Goal: Contribute content: Contribute content

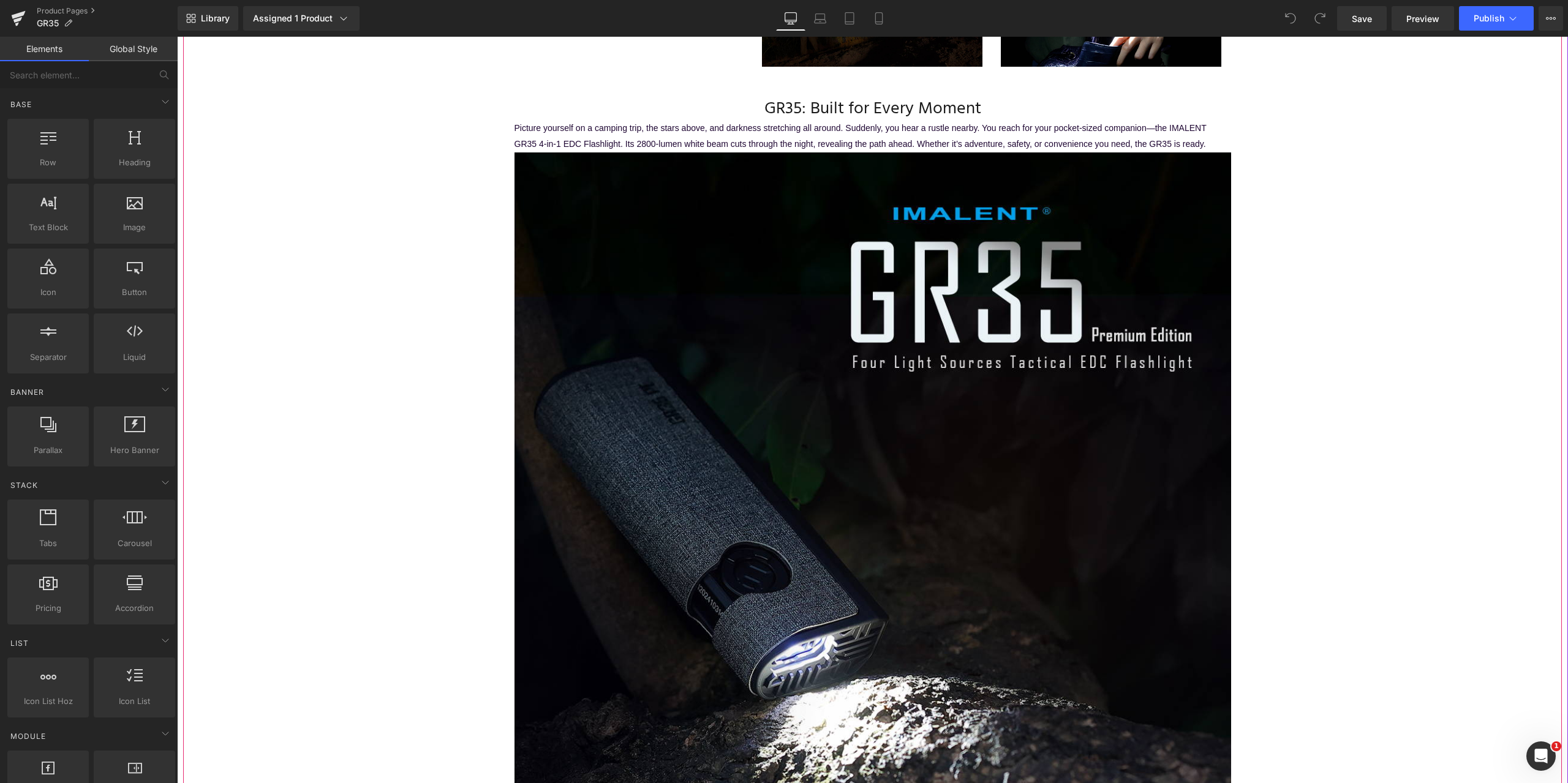
scroll to position [1224, 0]
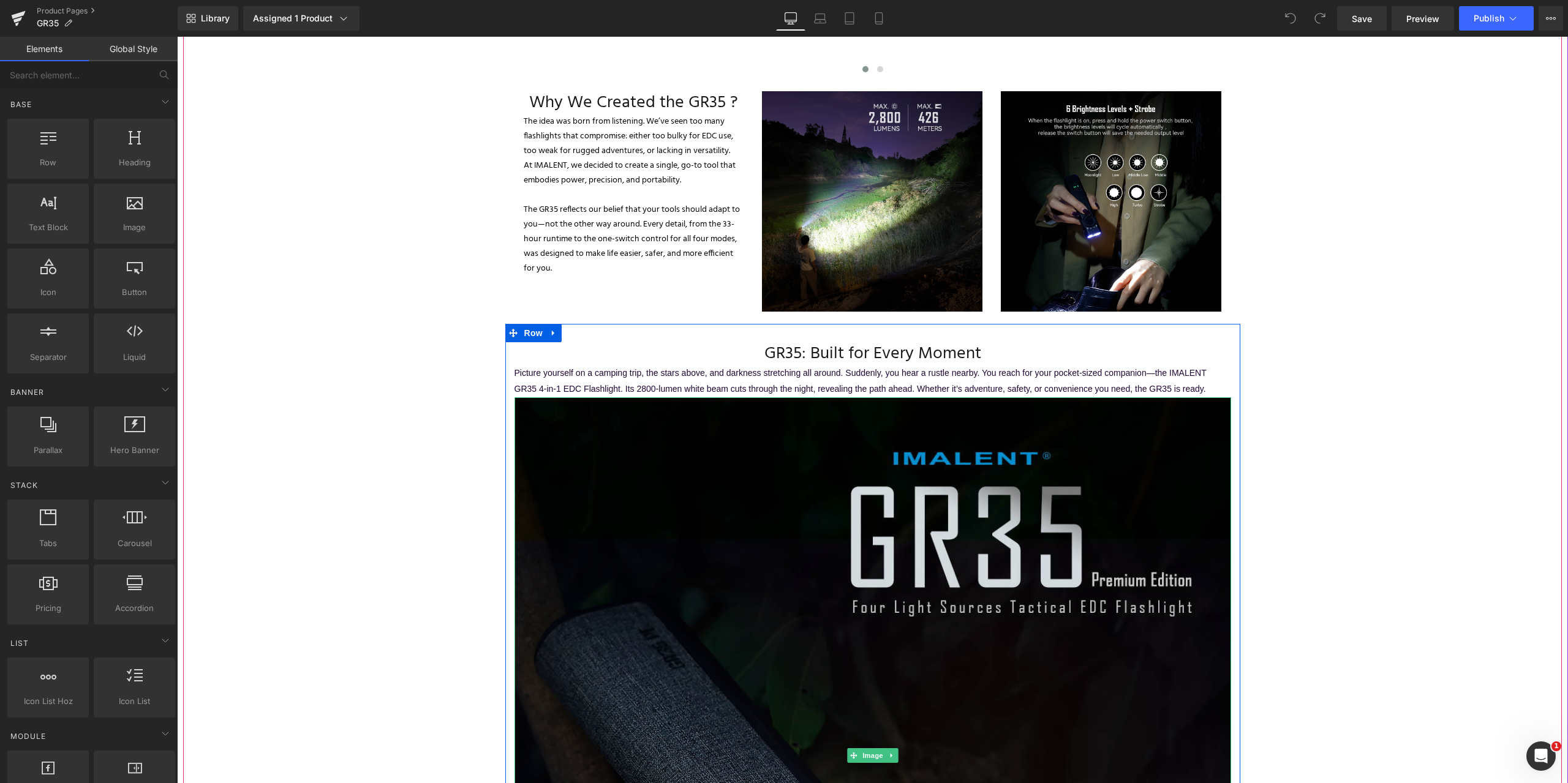
click at [689, 499] on img at bounding box center [872, 755] width 717 height 716
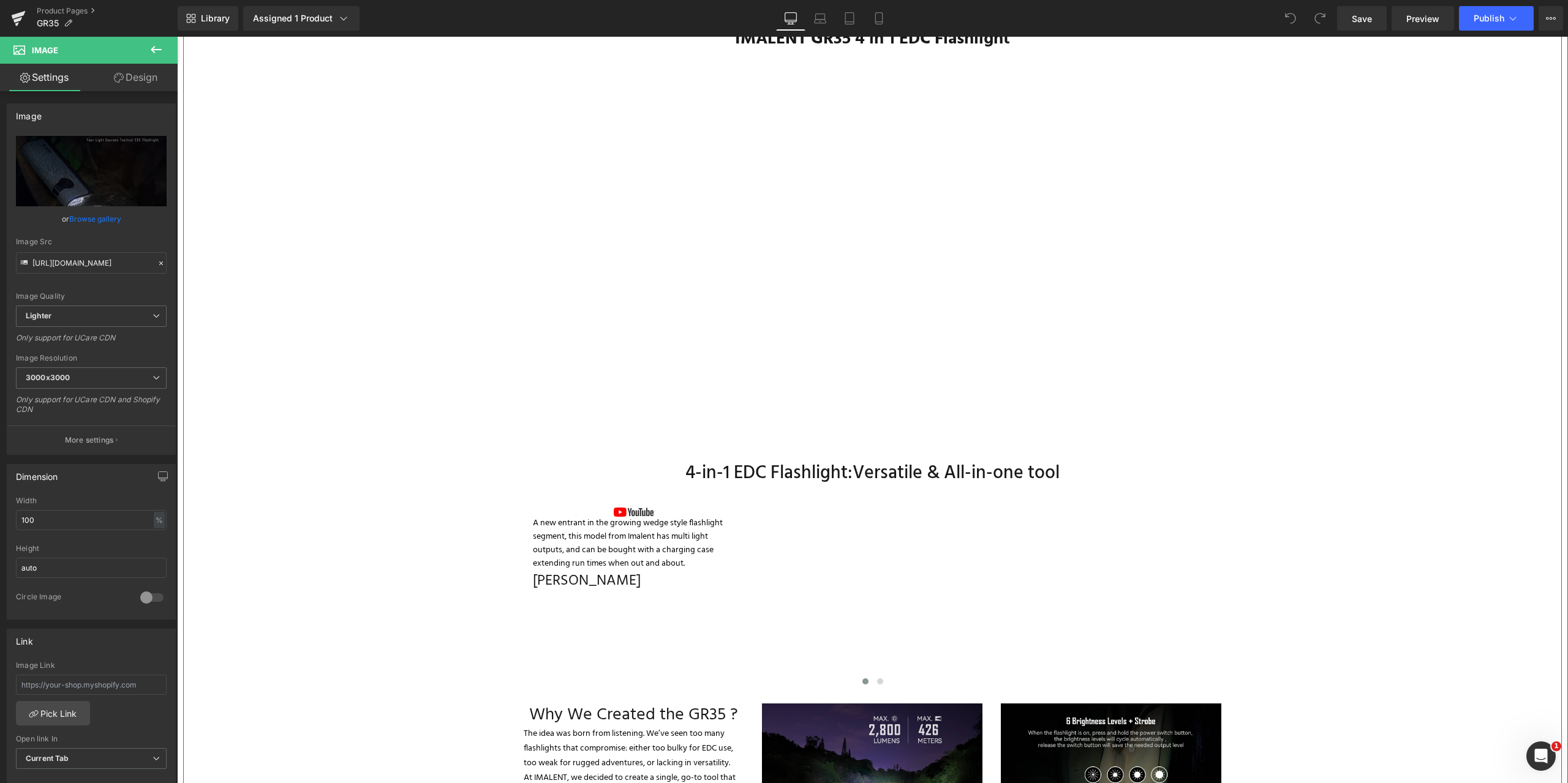
scroll to position [368, 0]
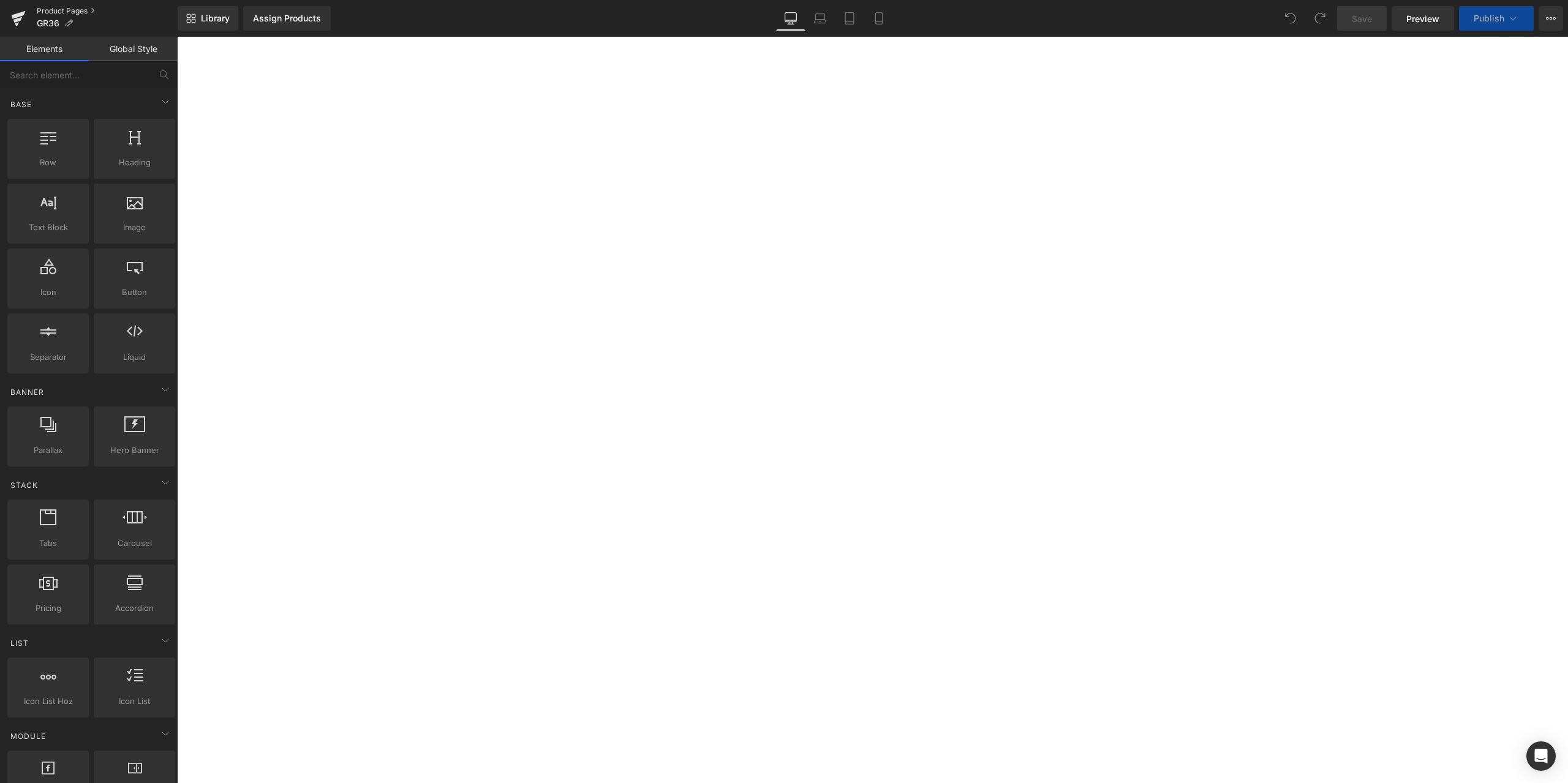
click at [67, 10] on link "Product Pages" at bounding box center [106, 10] width 141 height 10
click at [177, 36] on span "Youtube" at bounding box center [177, 36] width 0 height 0
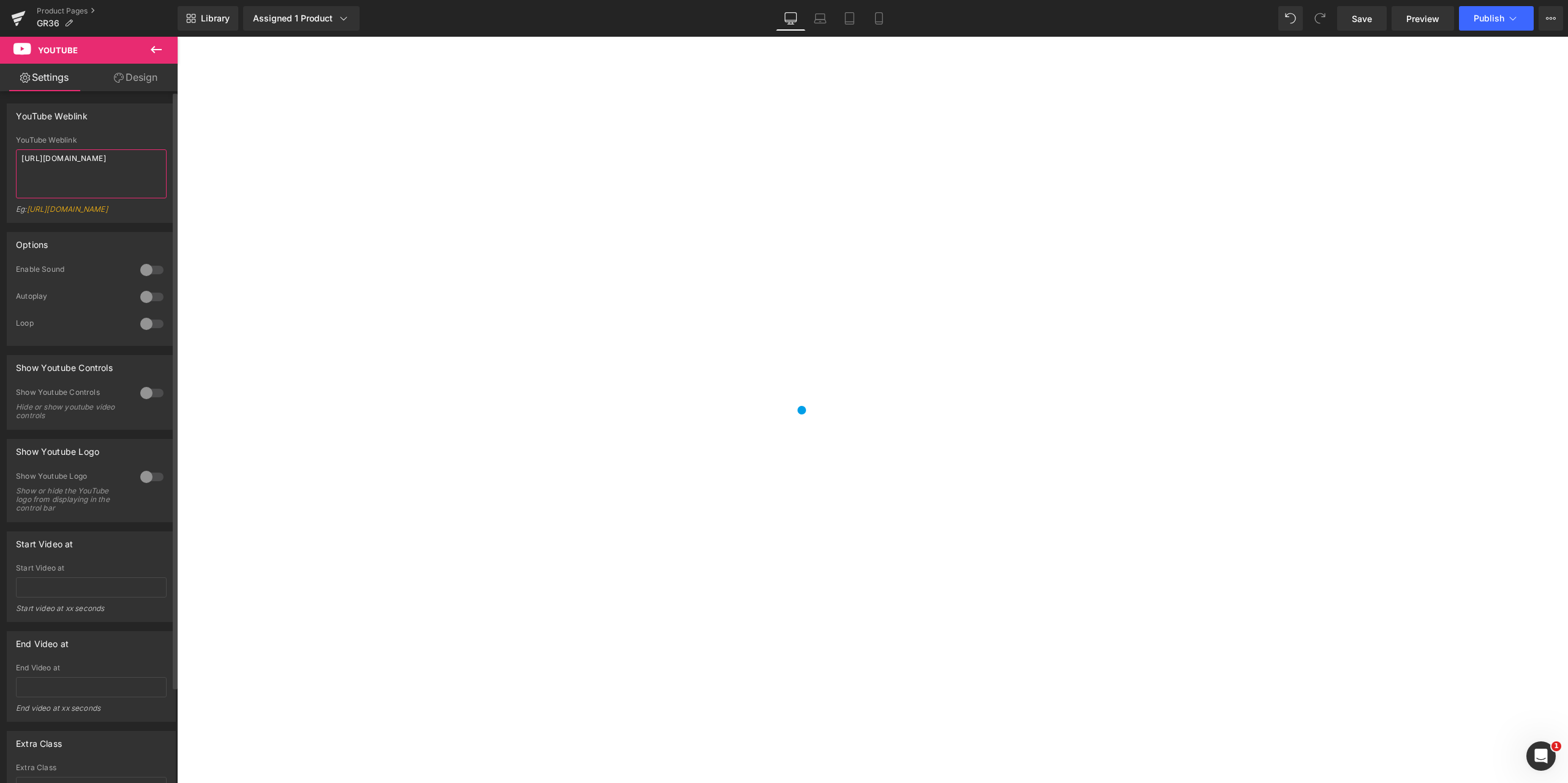
click at [134, 164] on textarea "[URL][DOMAIN_NAME]" at bounding box center [91, 174] width 151 height 49
drag, startPoint x: 144, startPoint y: 161, endPoint x: 0, endPoint y: 144, distance: 145.0
click at [0, 144] on div "YouTube Weblink YouTube Weblink [URL][DOMAIN_NAME] Eg: [URL][DOMAIN_NAME]" at bounding box center [92, 158] width 183 height 129
paste textarea "[URL][DOMAIN_NAME]"
type textarea "[URL][DOMAIN_NAME]"
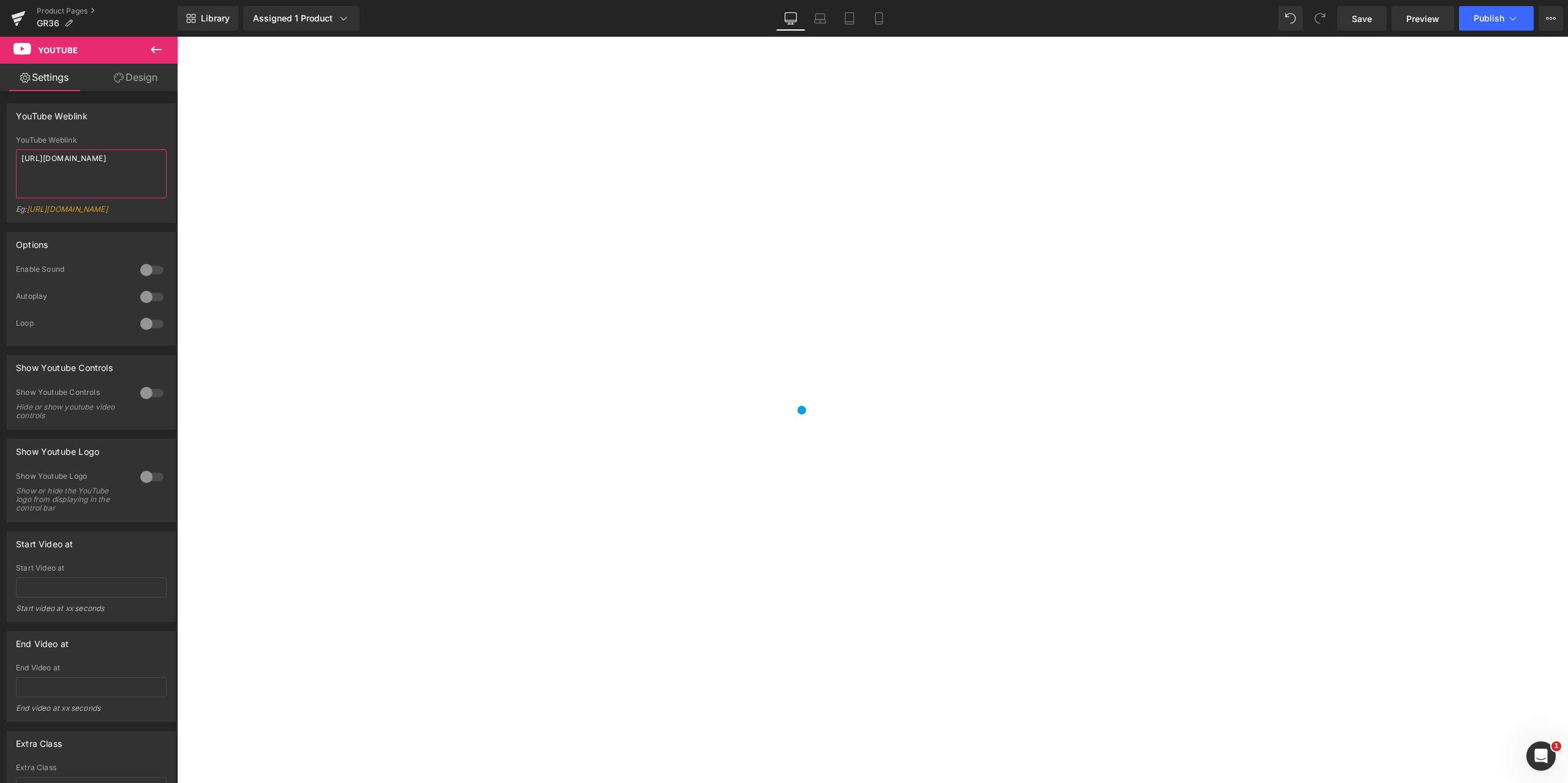
scroll to position [306, 0]
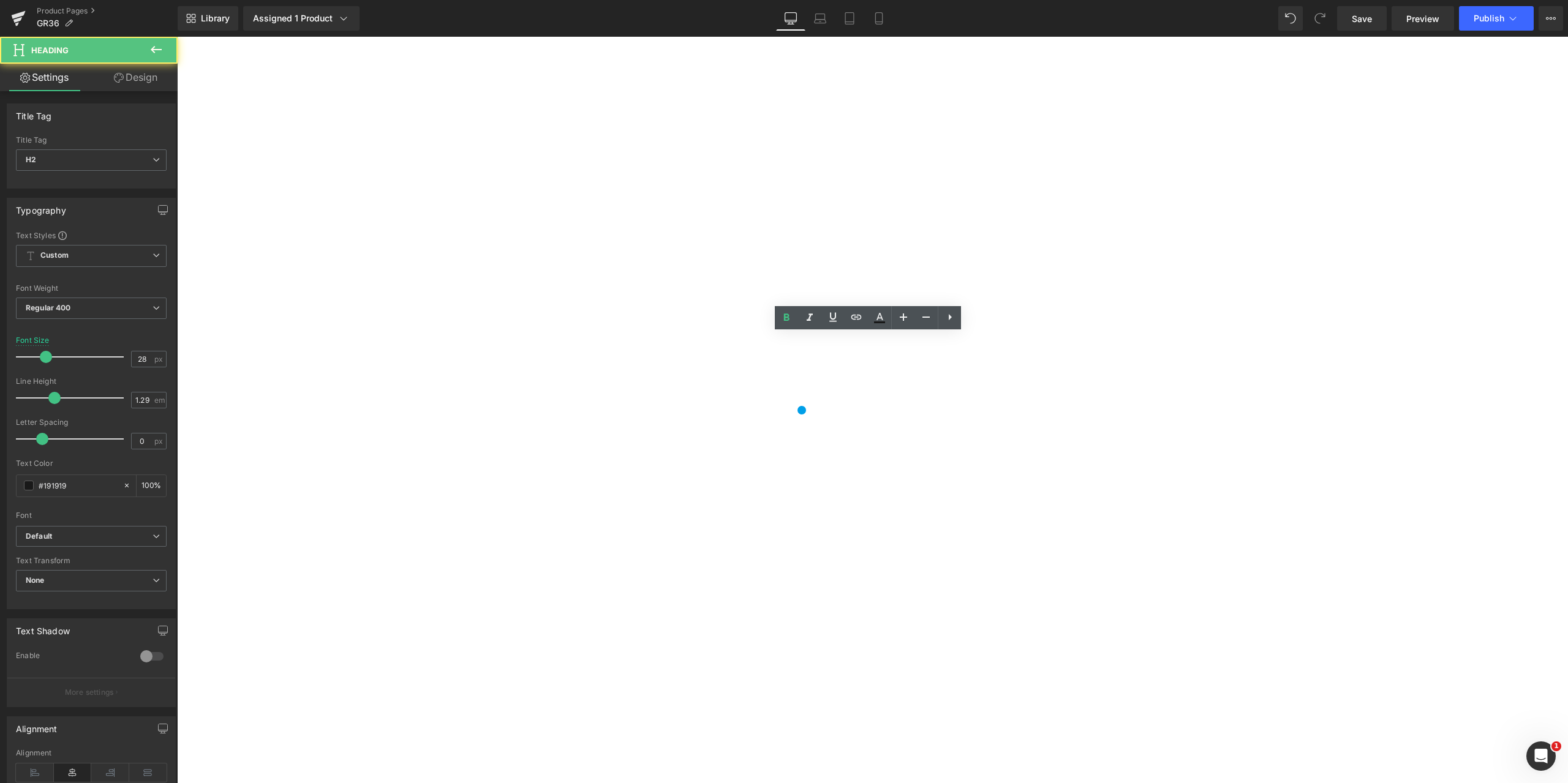
drag, startPoint x: 850, startPoint y: 342, endPoint x: 1021, endPoint y: 353, distance: 171.4
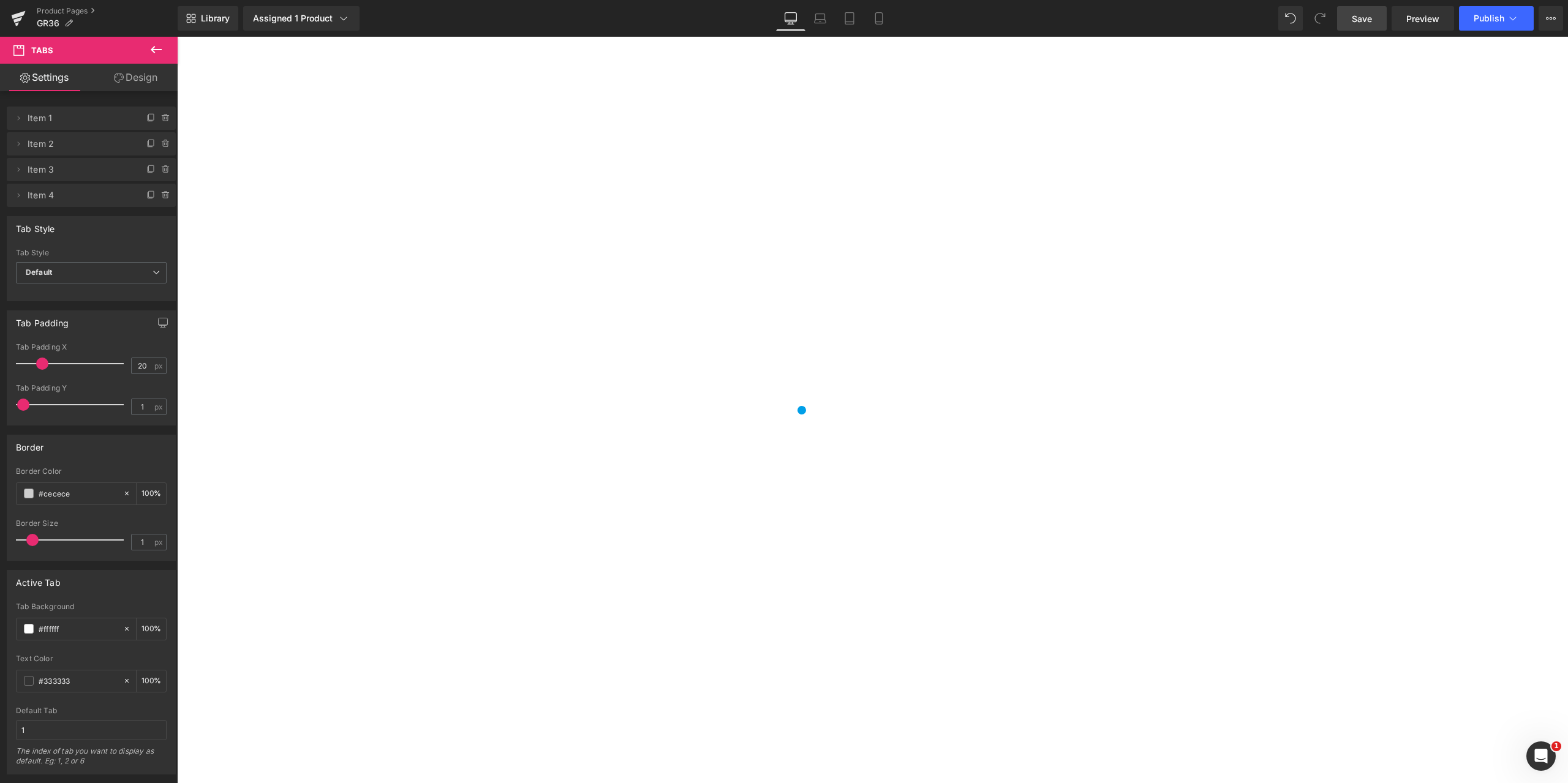
click at [1357, 13] on span "Save" at bounding box center [1361, 18] width 20 height 13
click at [177, 36] on icon at bounding box center [177, 36] width 0 height 0
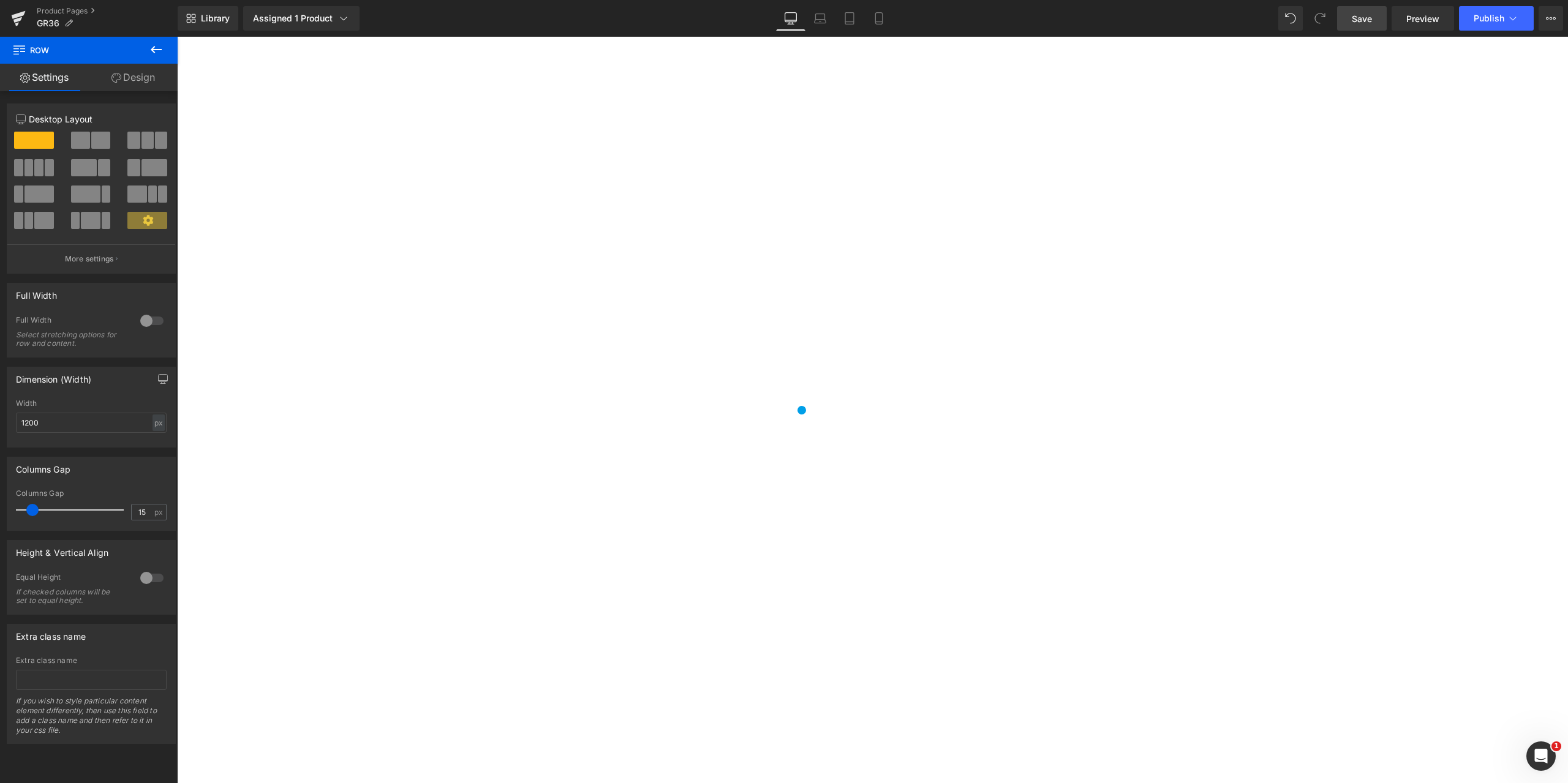
scroll to position [979, 0]
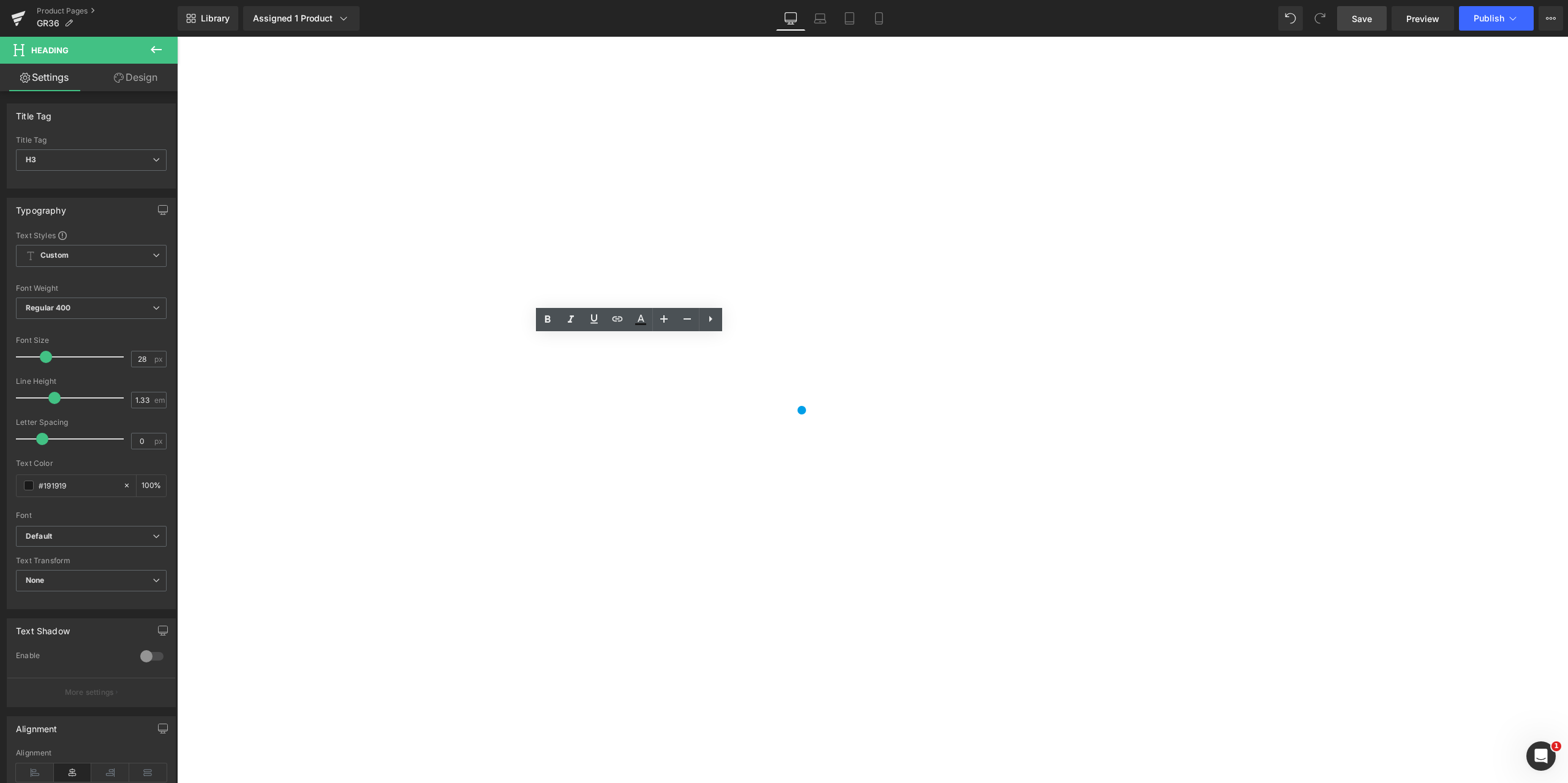
drag, startPoint x: 721, startPoint y: 347, endPoint x: 713, endPoint y: 347, distance: 8.0
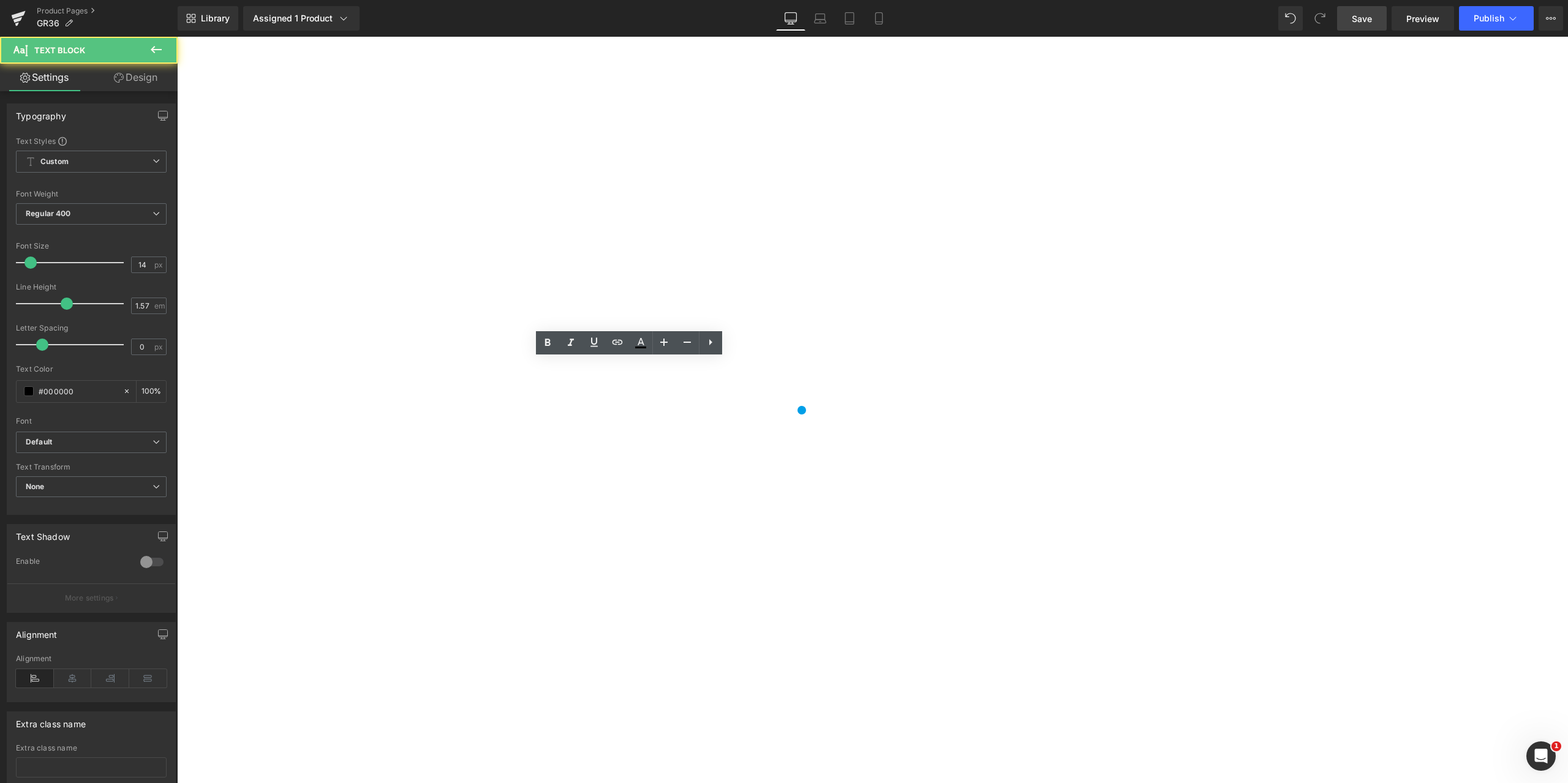
drag, startPoint x: 536, startPoint y: 501, endPoint x: 512, endPoint y: 372, distance: 131.2
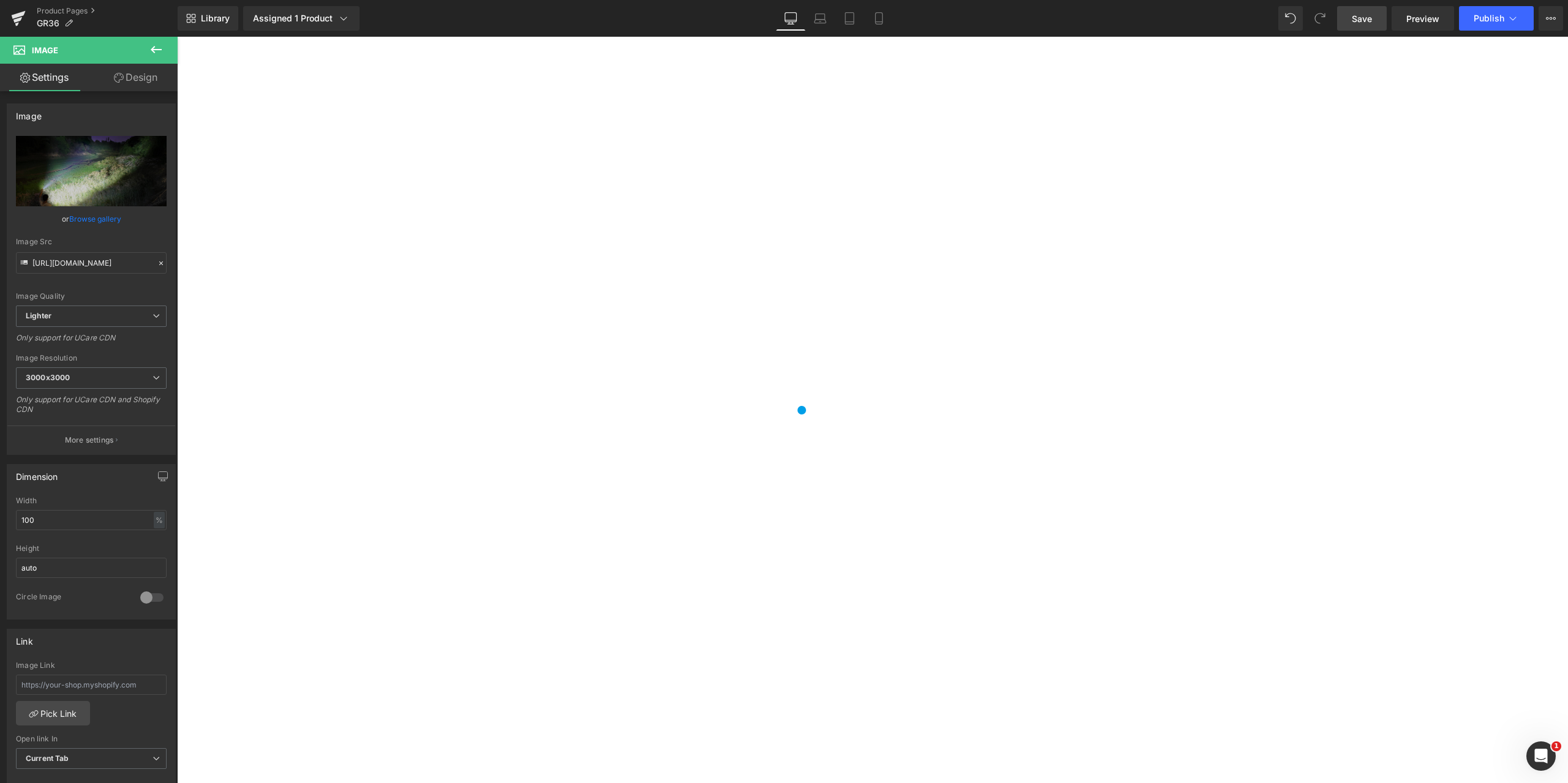
click at [177, 36] on icon at bounding box center [177, 36] width 0 height 0
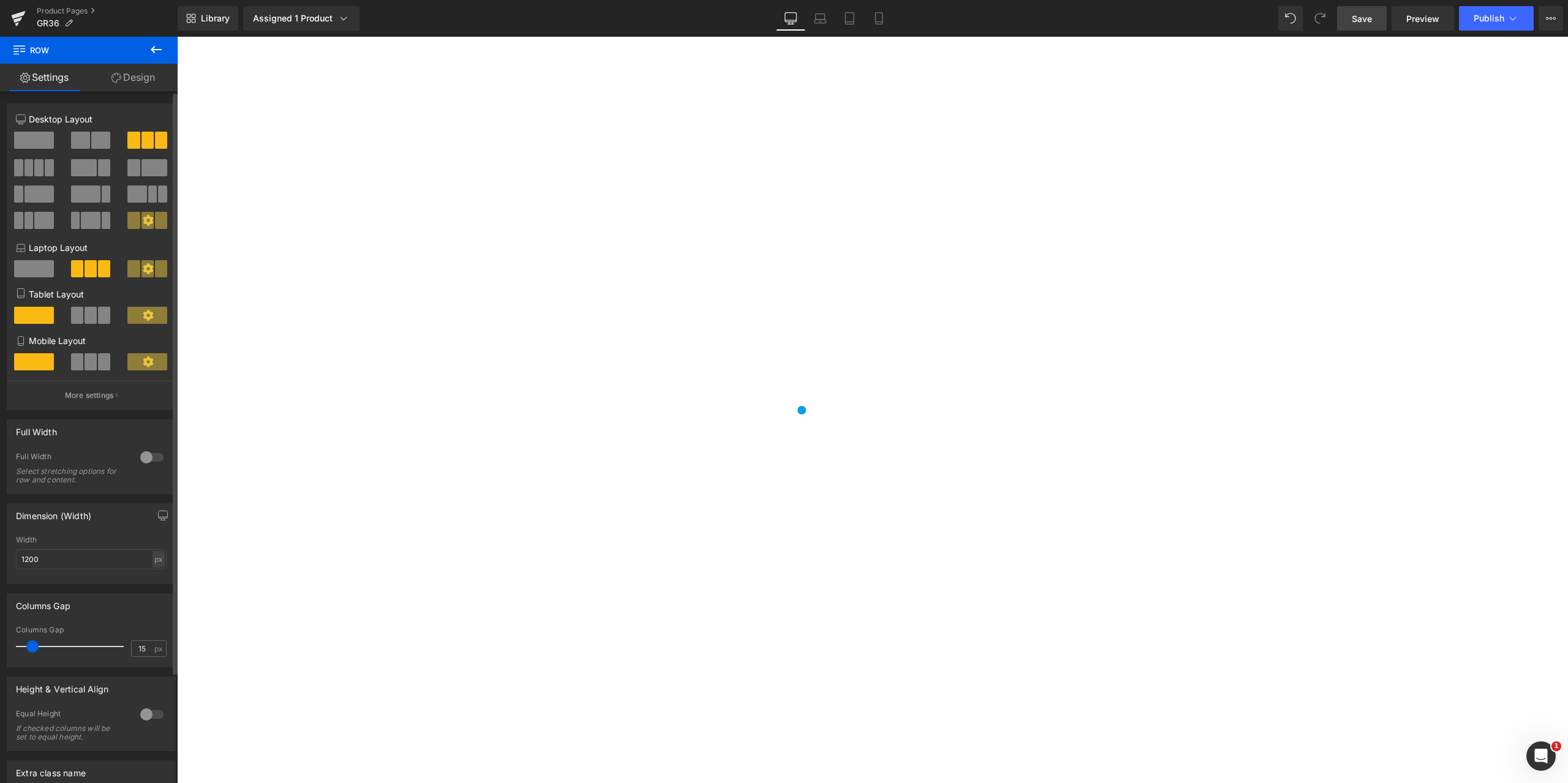
click at [88, 132] on button at bounding box center [91, 140] width 41 height 17
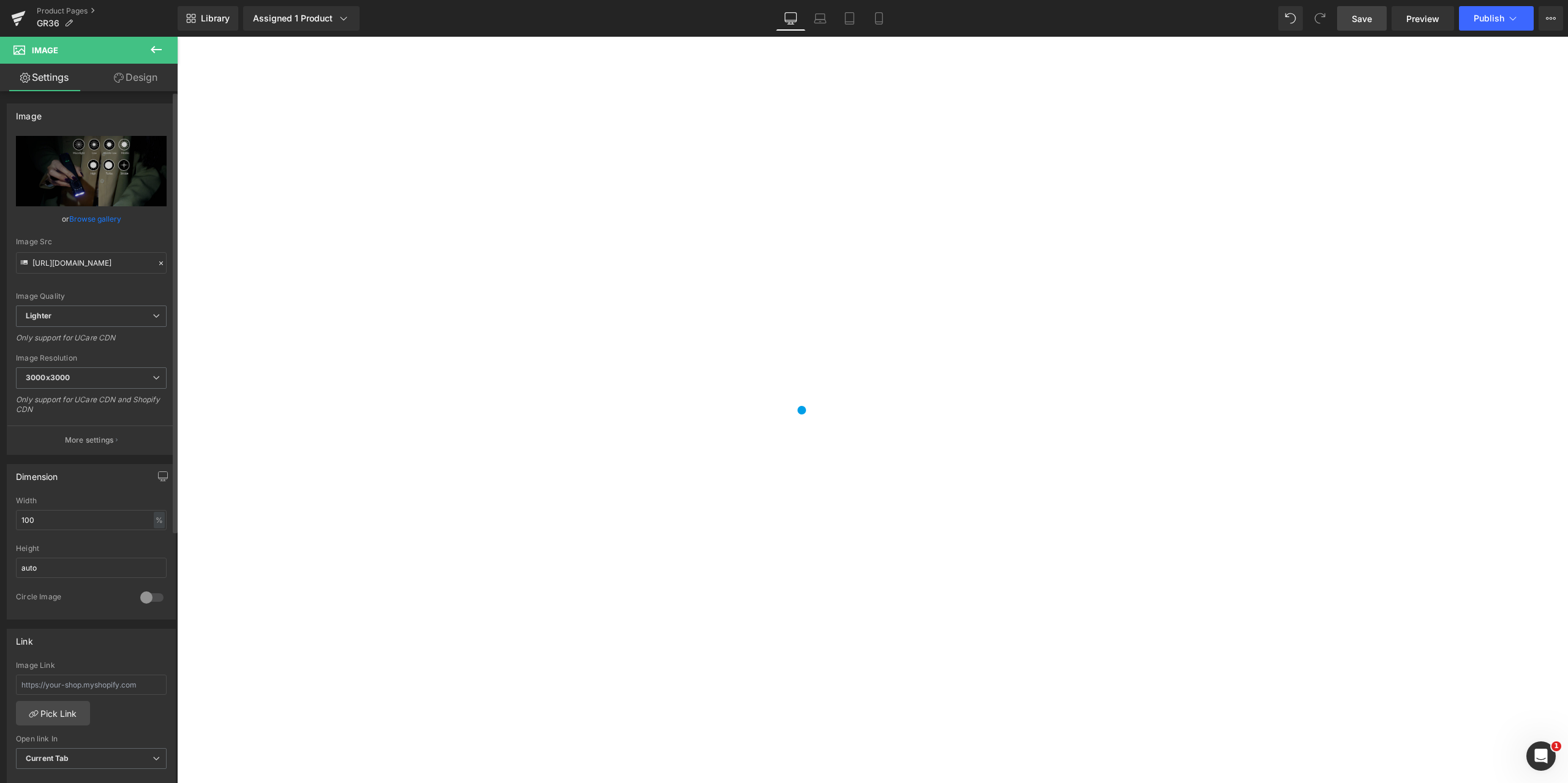
click at [84, 219] on link "Browse gallery" at bounding box center [95, 219] width 52 height 22
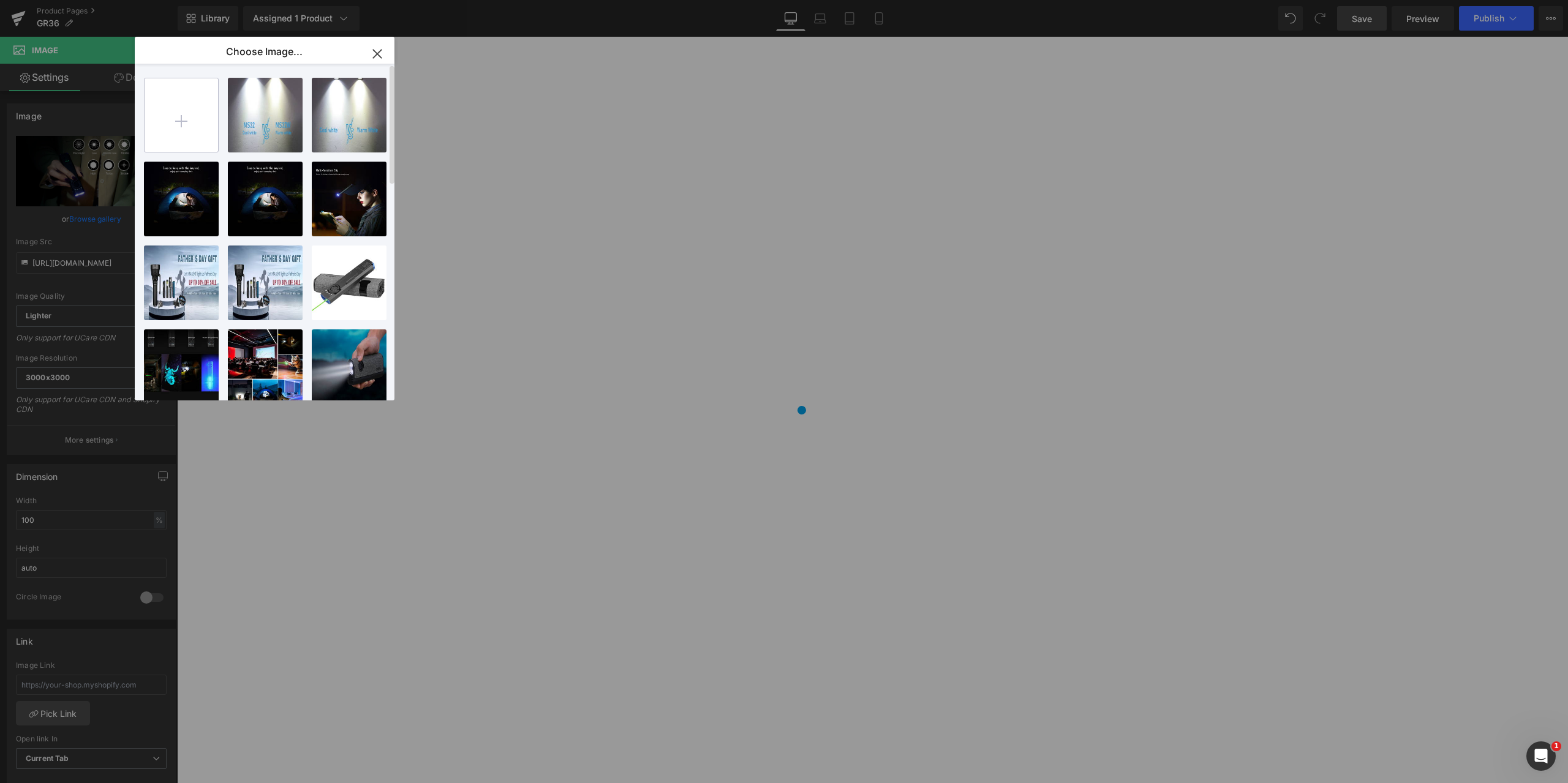
click at [185, 117] on input "file" at bounding box center [181, 115] width 74 height 74
type input "C:\fakepath\067be9c51b165483b6ab7d63e85027b6.gif"
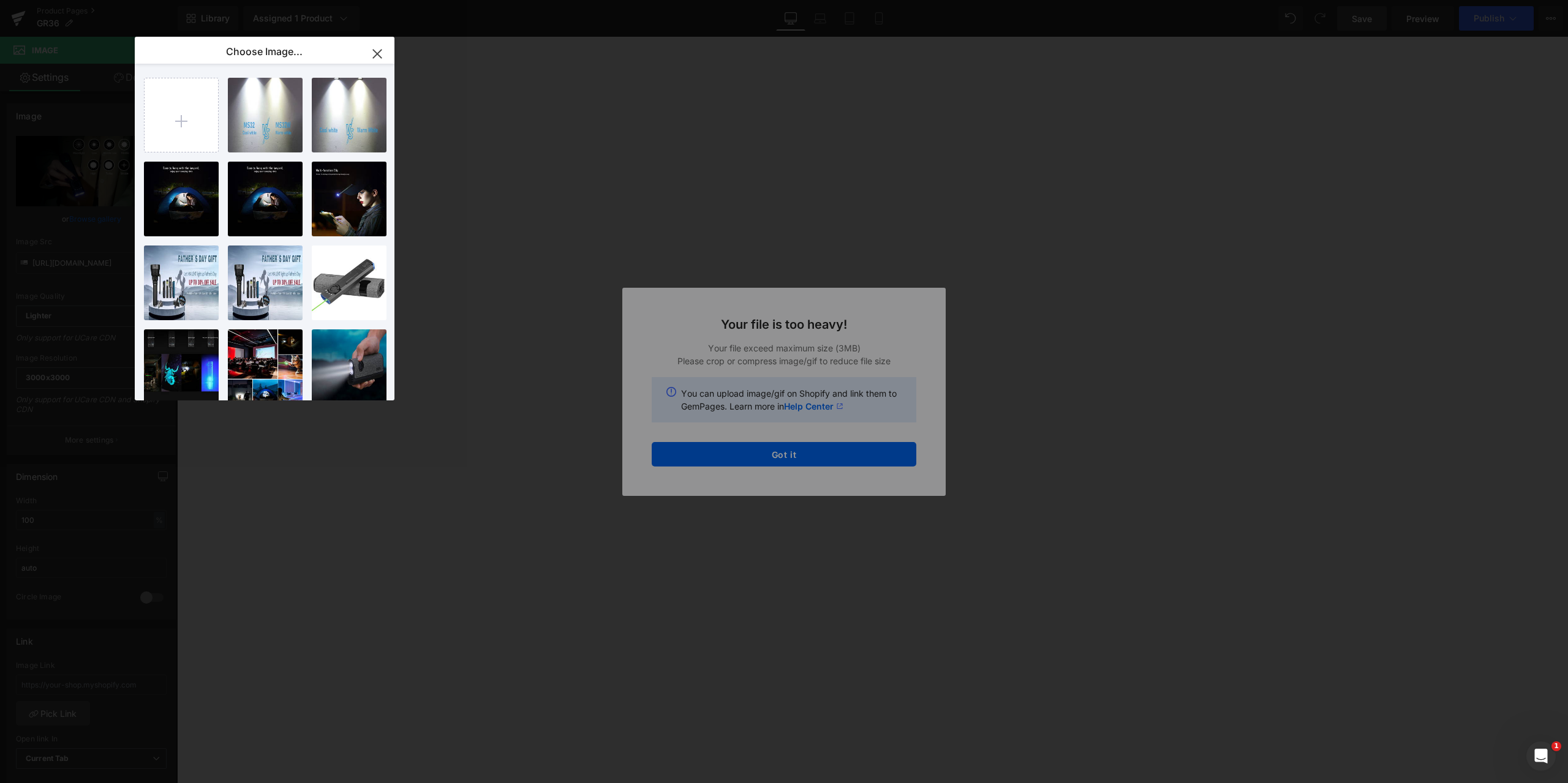
click at [790, 0] on div "Text Color Highlight Color #333333 Edit or remove link: Edit - Unlink - Cancel …" at bounding box center [784, 0] width 1568 height 0
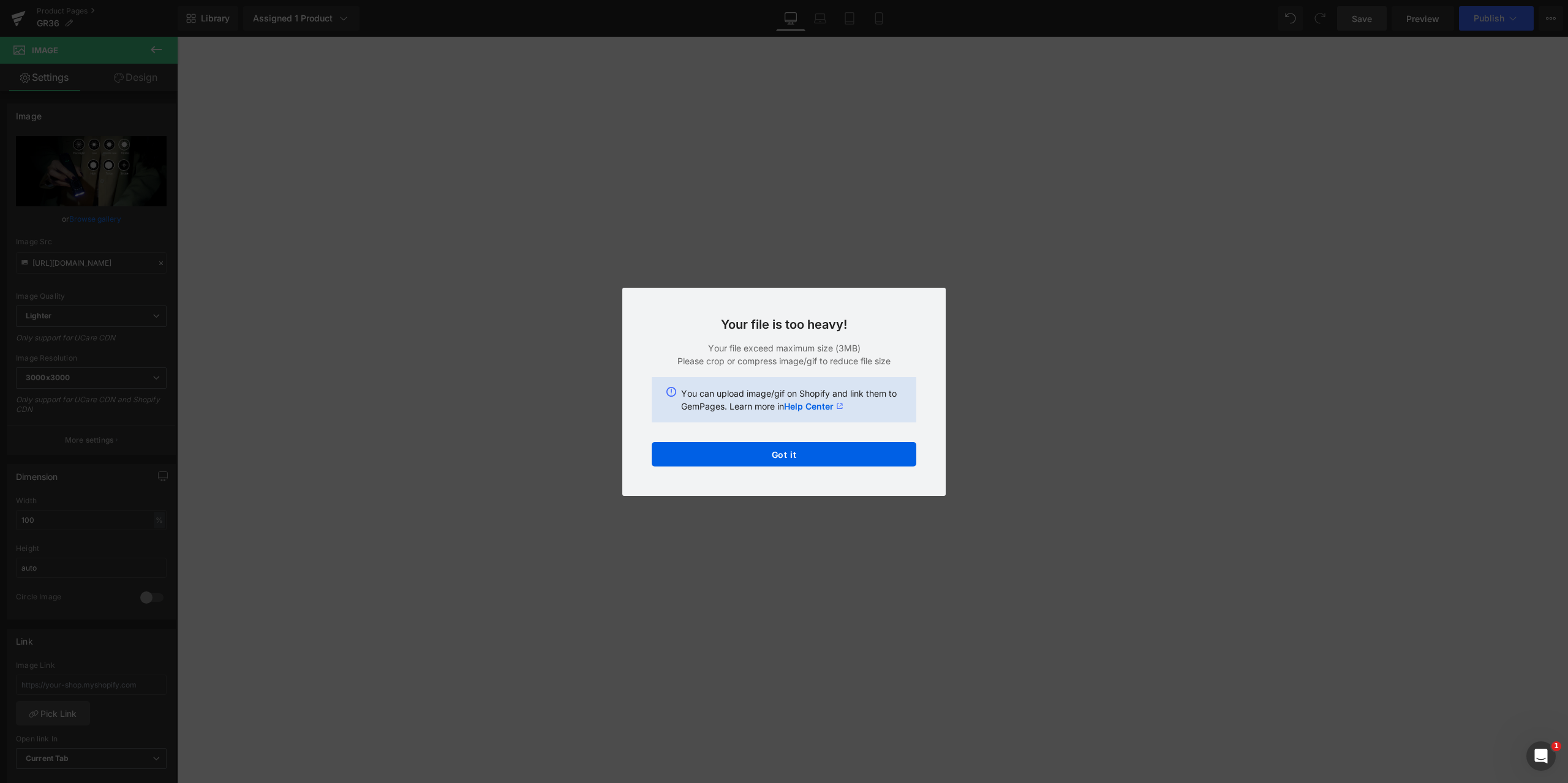
click at [790, 453] on button "Got it" at bounding box center [784, 454] width 265 height 24
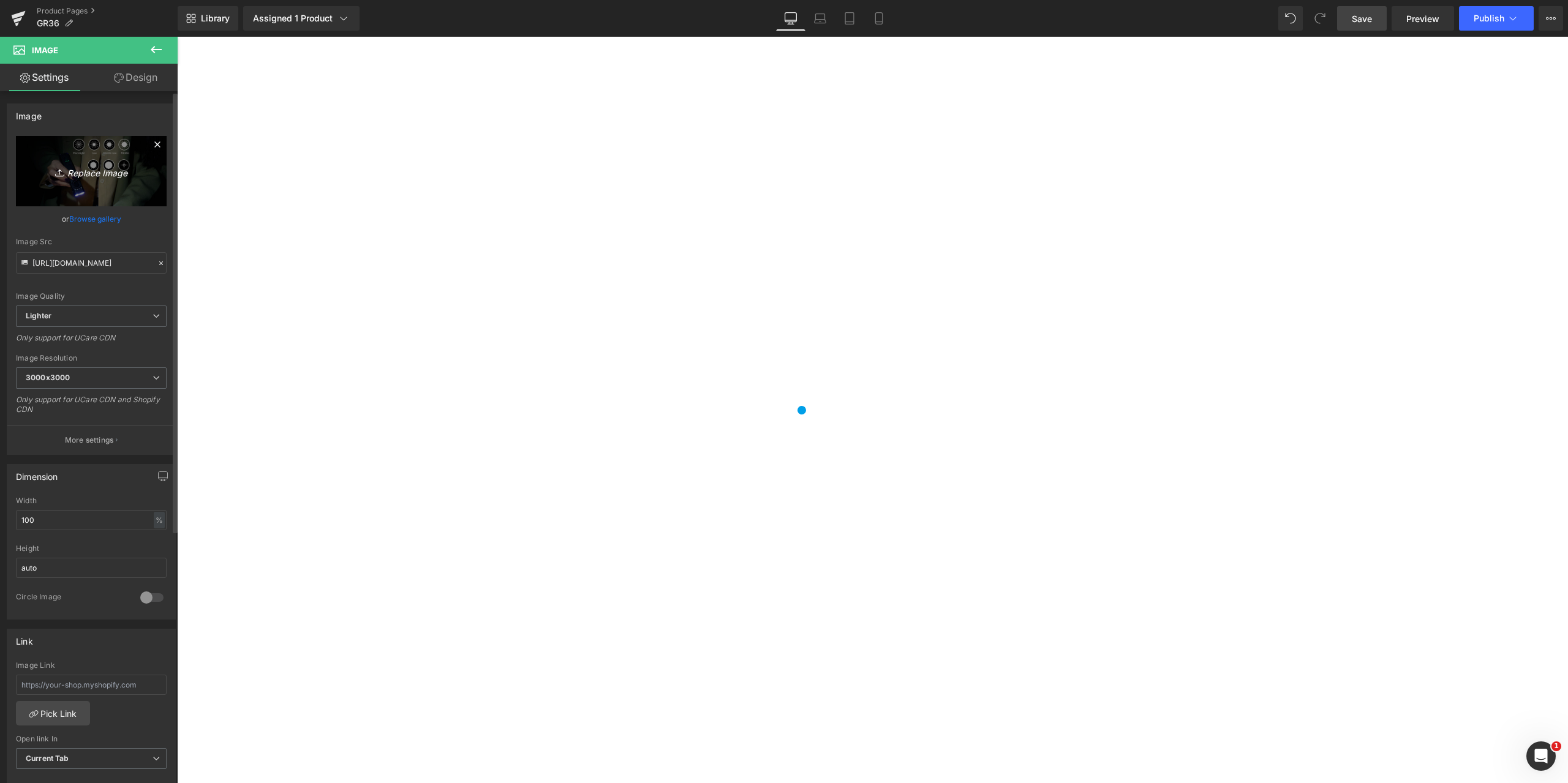
click at [92, 175] on icon "Replace Image" at bounding box center [91, 171] width 98 height 16
type input "C:\fakepath\GR36.jpeg"
type input "[URL][DOMAIN_NAME]"
click at [1366, 20] on span "Save" at bounding box center [1361, 18] width 20 height 13
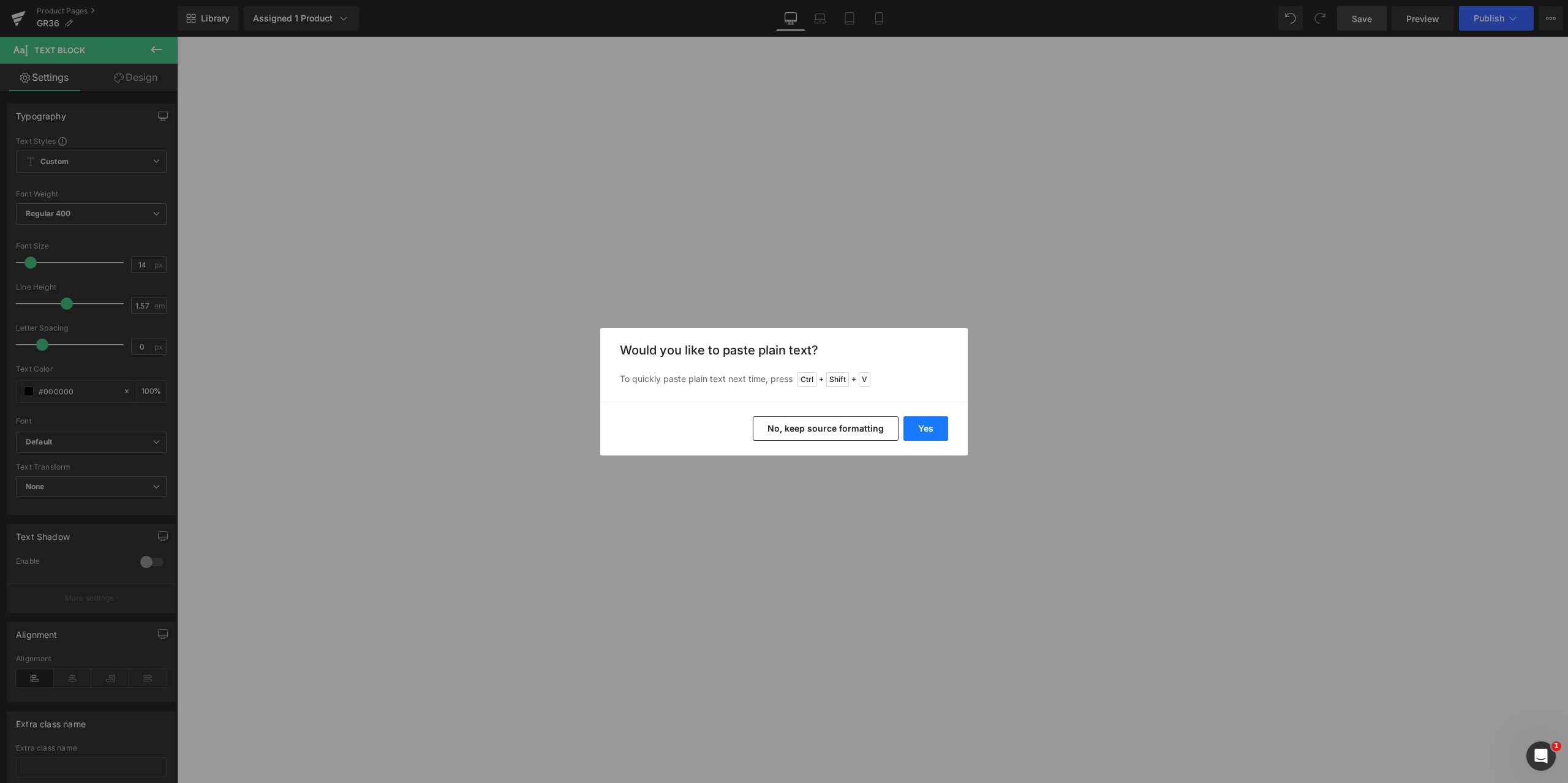
click at [924, 429] on button "Yes" at bounding box center [926, 428] width 45 height 24
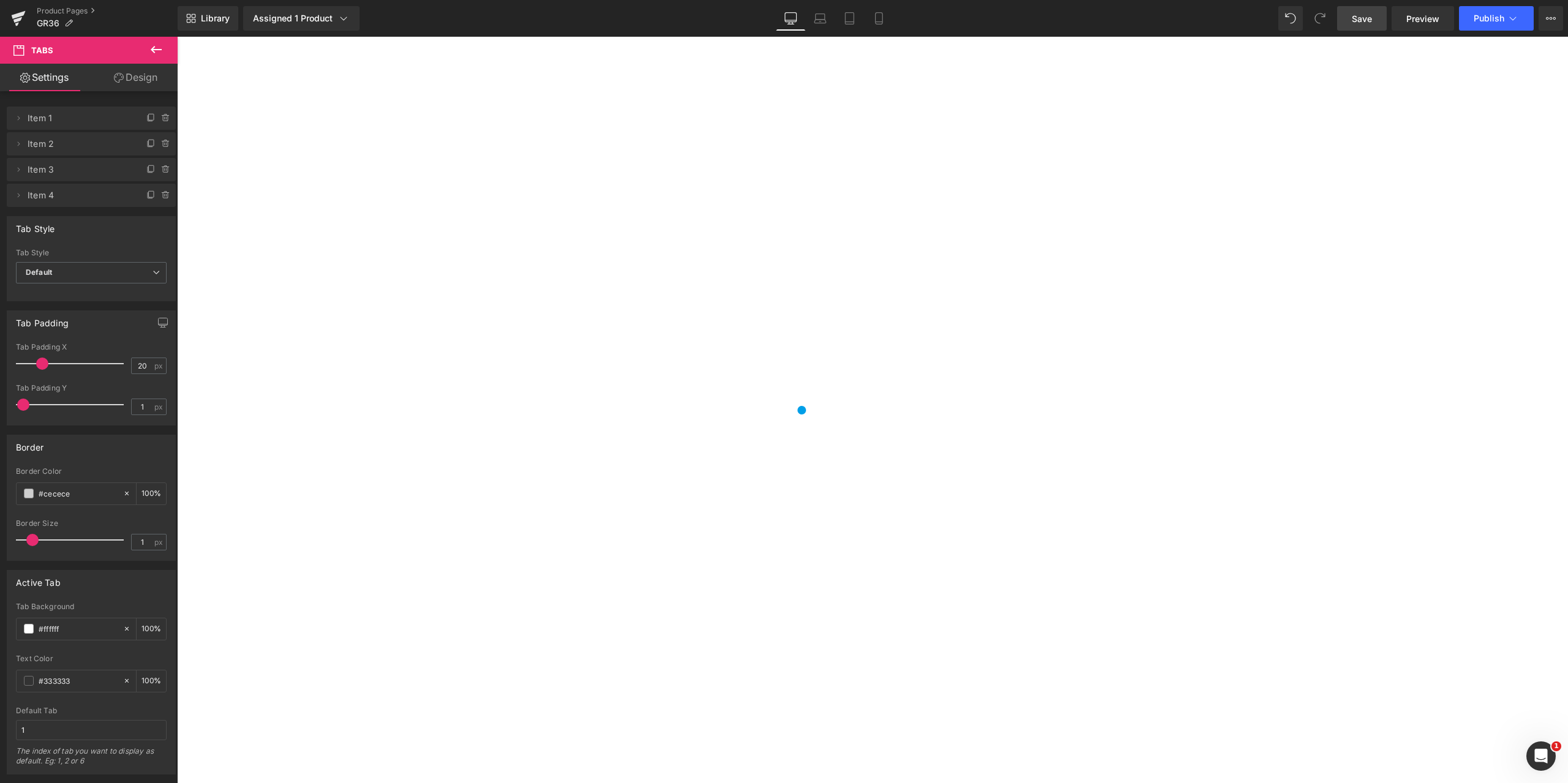
click at [1357, 16] on span "Save" at bounding box center [1361, 18] width 20 height 13
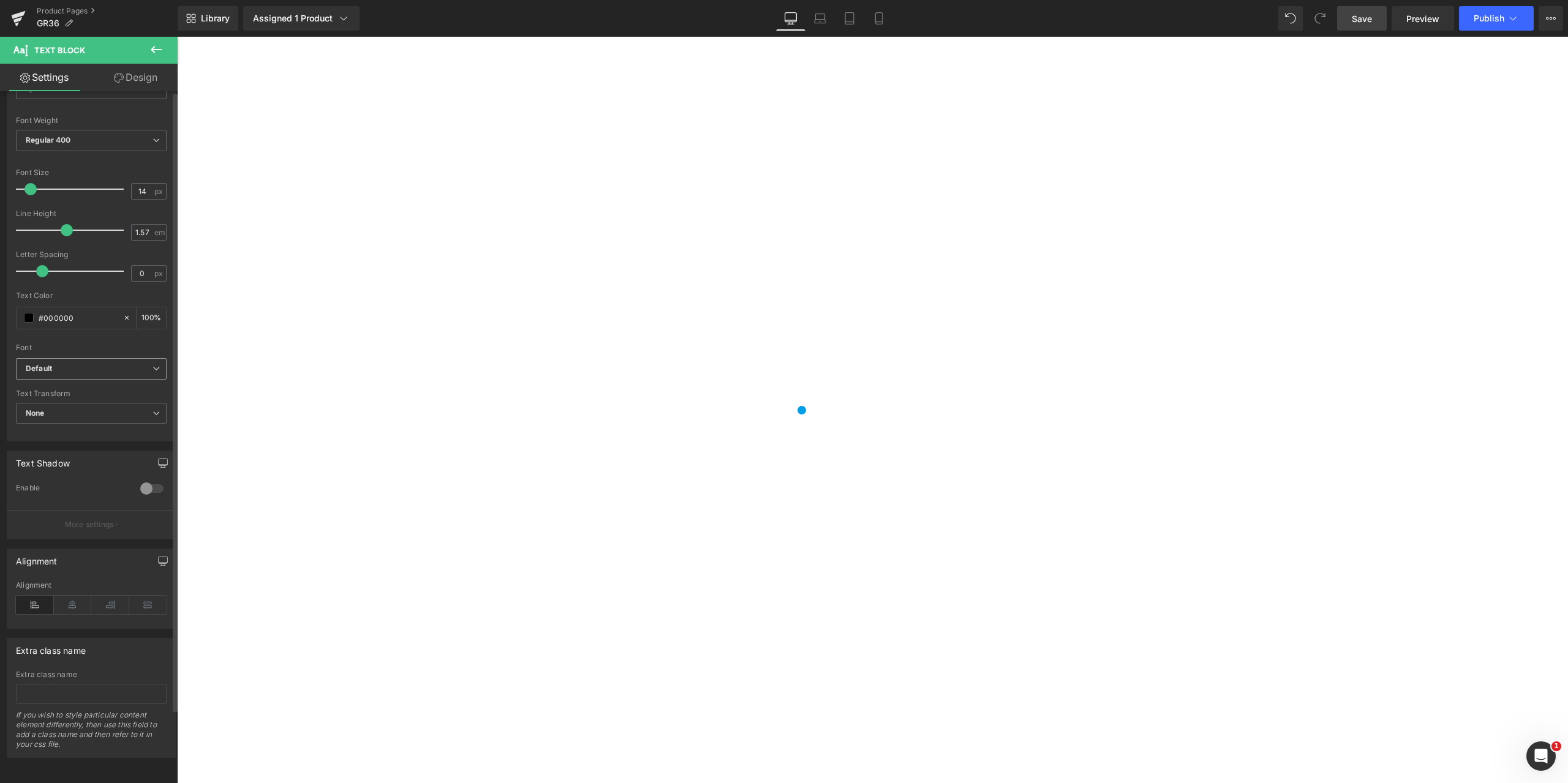
scroll to position [0, 0]
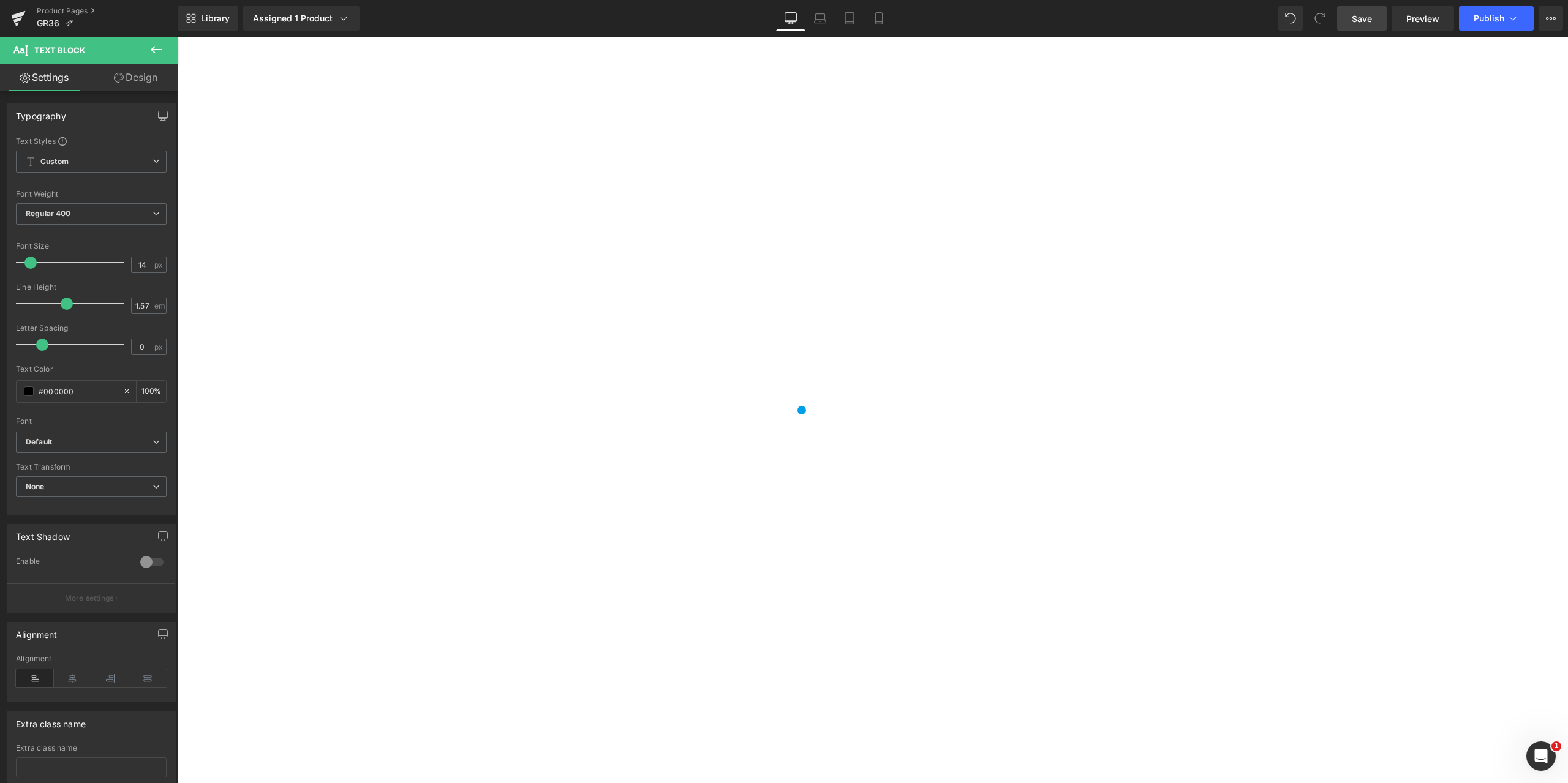
click at [177, 36] on icon at bounding box center [177, 36] width 0 height 0
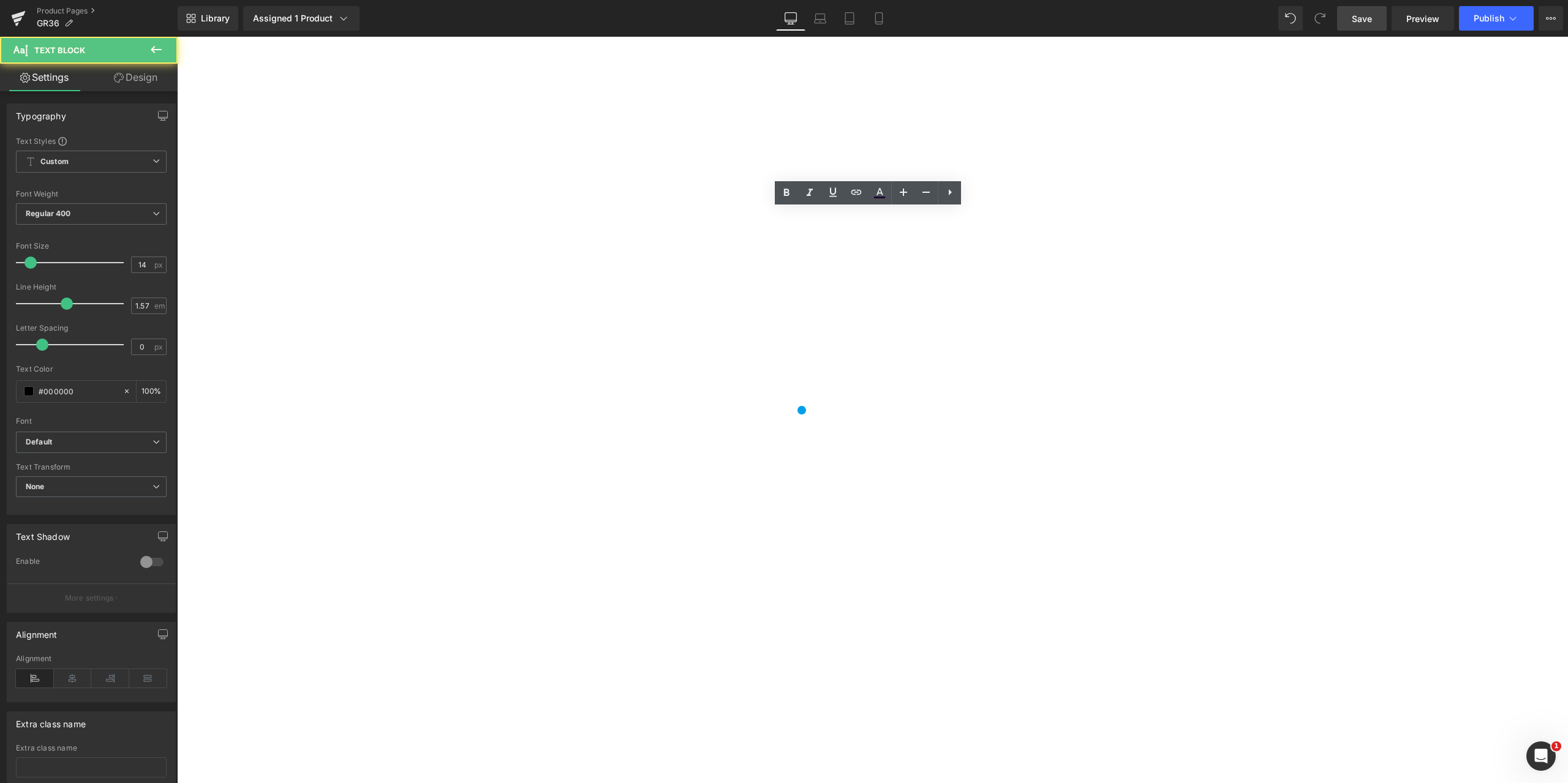
drag, startPoint x: 1451, startPoint y: 408, endPoint x: 1358, endPoint y: 371, distance: 100.1
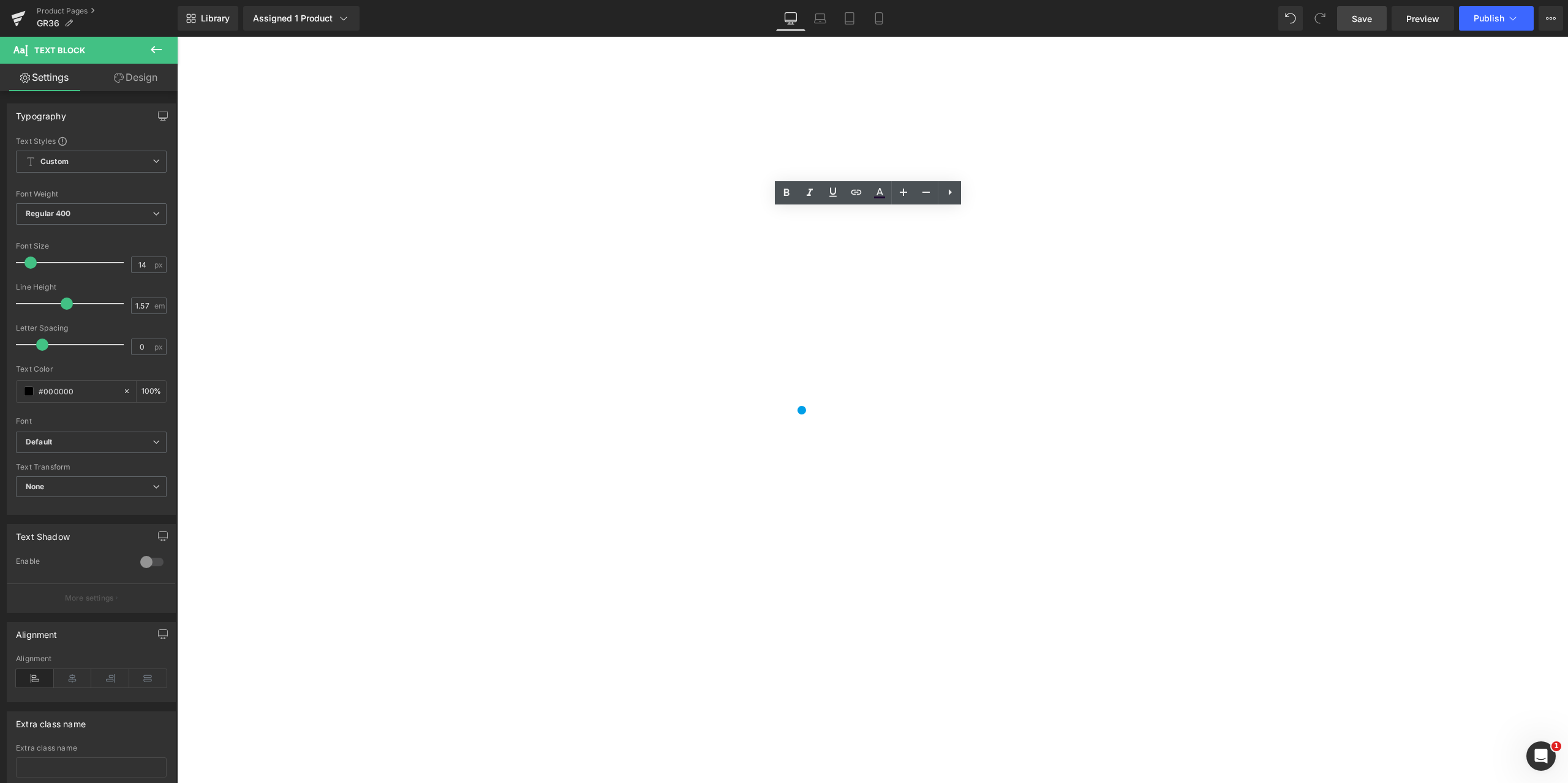
drag, startPoint x: 510, startPoint y: 216, endPoint x: 1222, endPoint y: 233, distance: 712.2
click at [177, 36] on span "Text Block" at bounding box center [177, 36] width 0 height 0
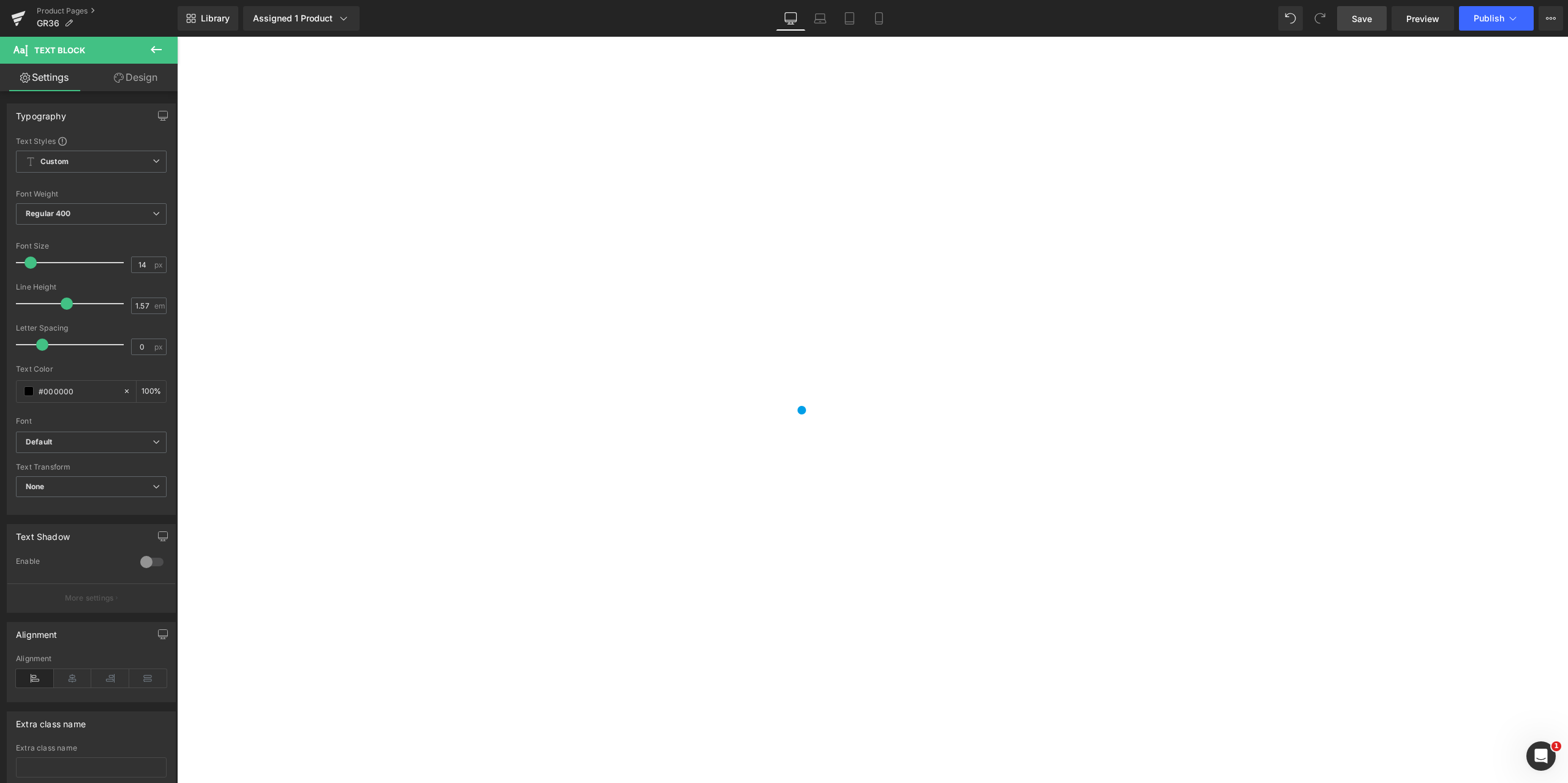
click at [128, 80] on link "Design" at bounding box center [135, 78] width 89 height 28
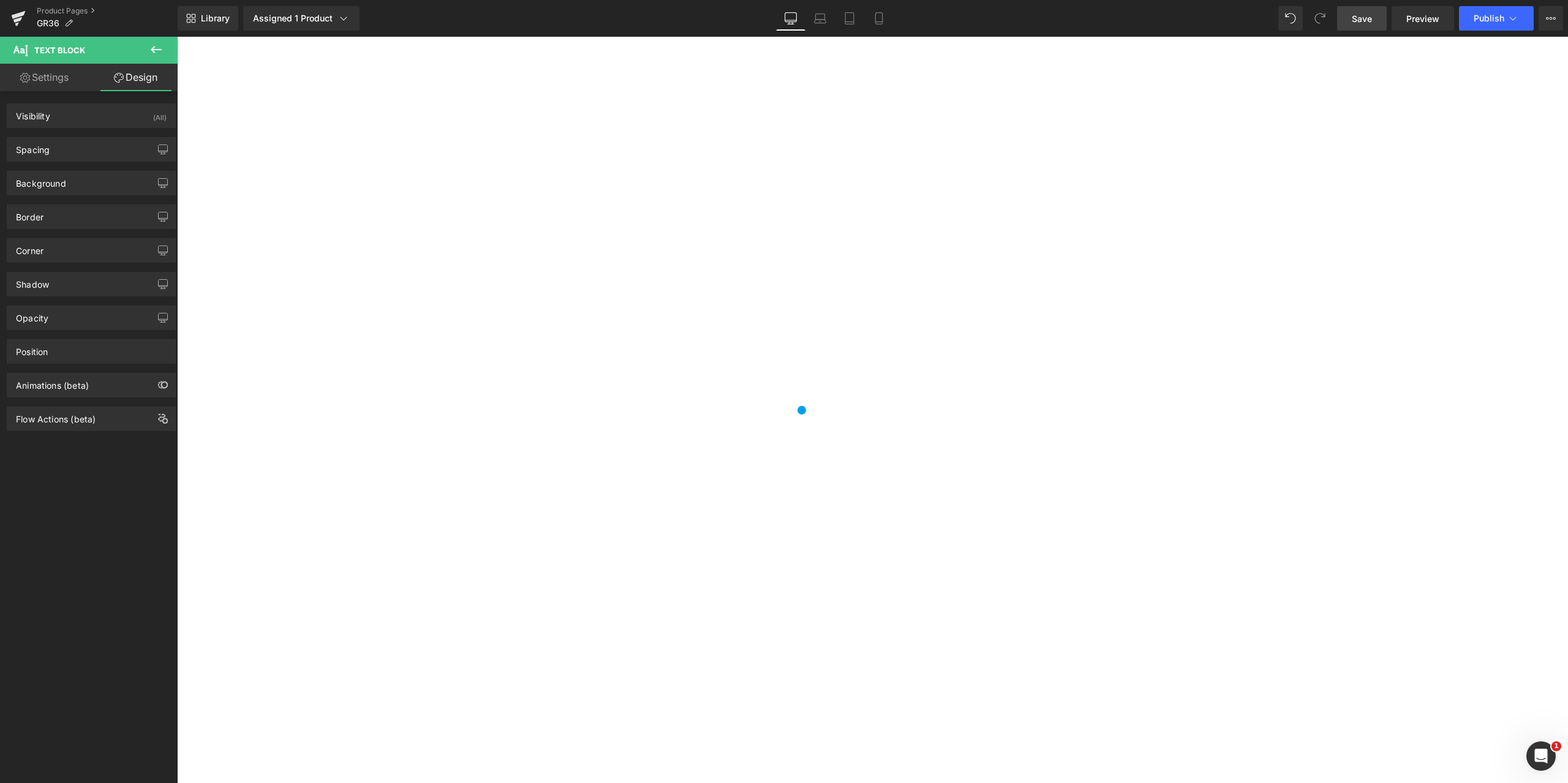
click at [42, 80] on link "Settings" at bounding box center [44, 78] width 89 height 28
type input "100"
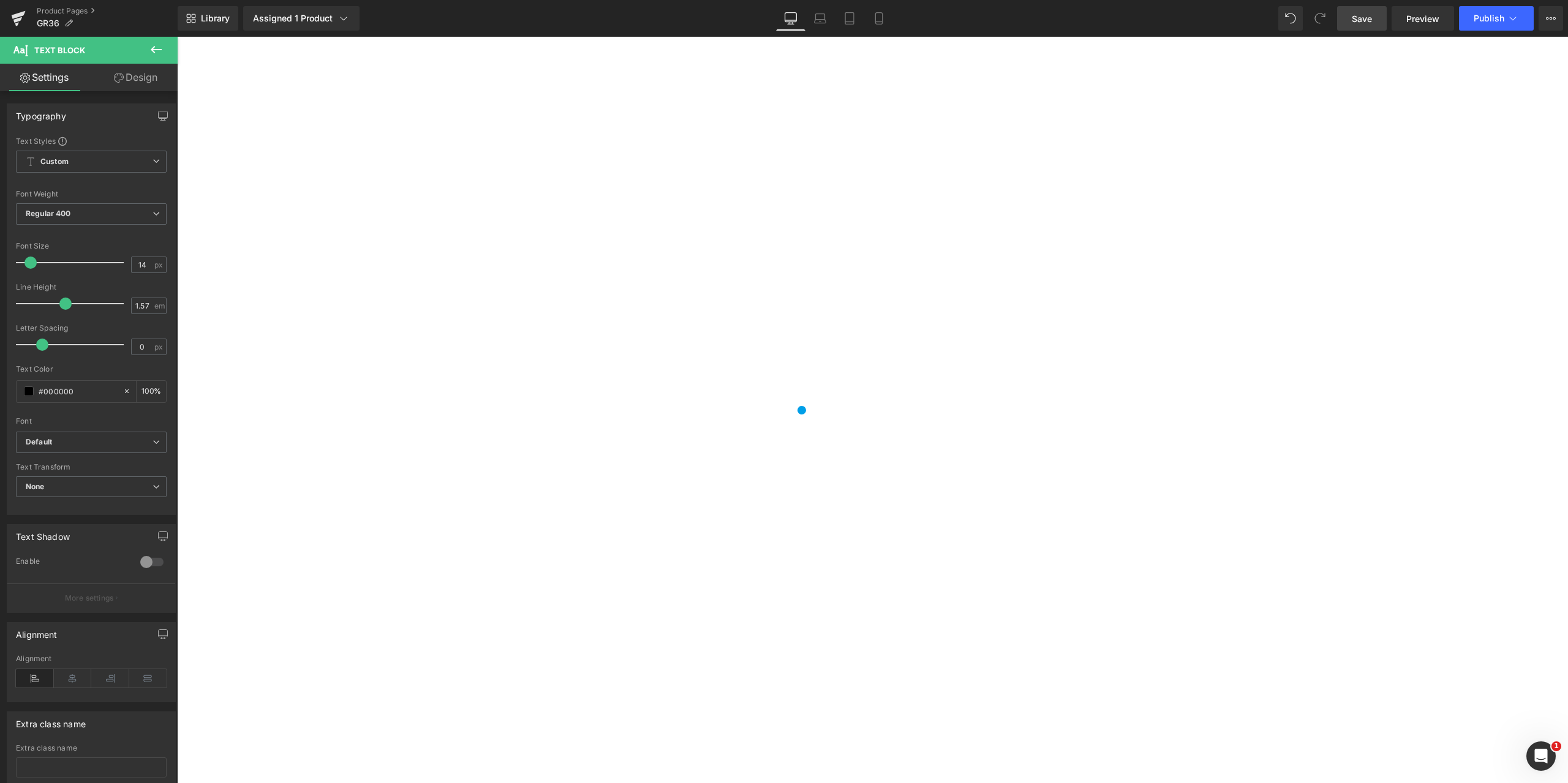
scroll to position [1224, 0]
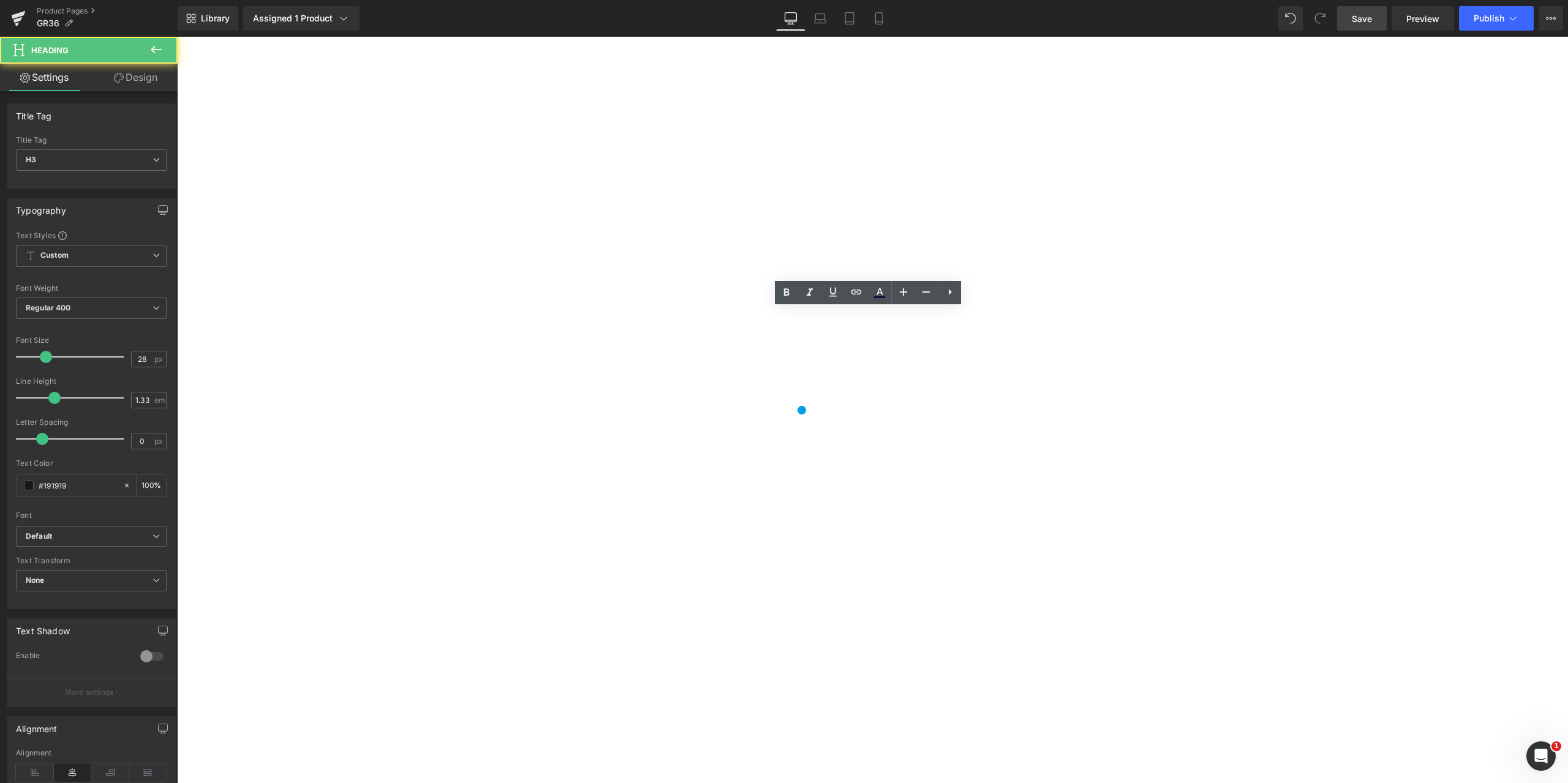
drag, startPoint x: 760, startPoint y: 316, endPoint x: 993, endPoint y: 326, distance: 233.2
drag, startPoint x: 999, startPoint y: 318, endPoint x: 735, endPoint y: 309, distance: 264.2
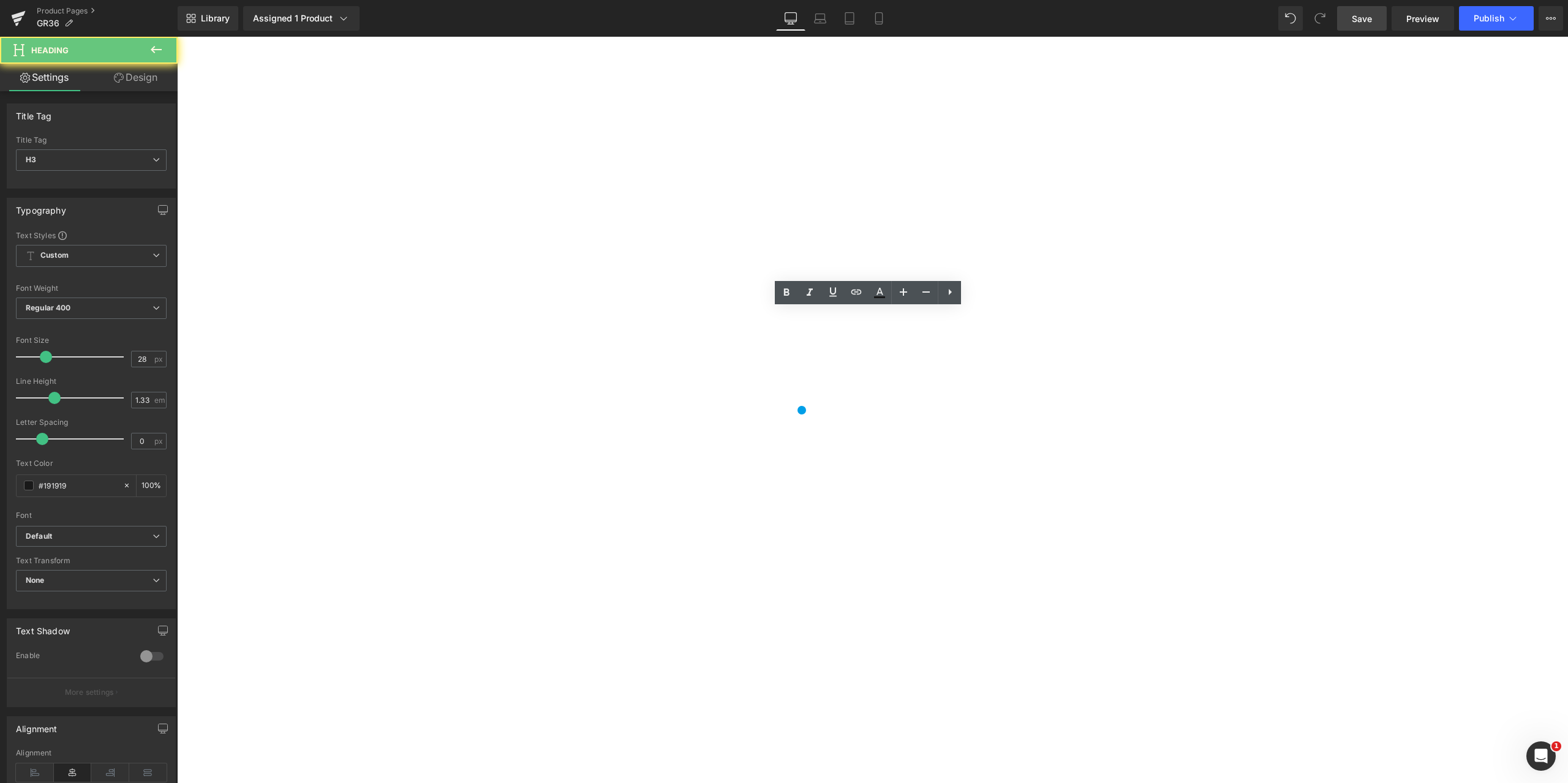
paste div
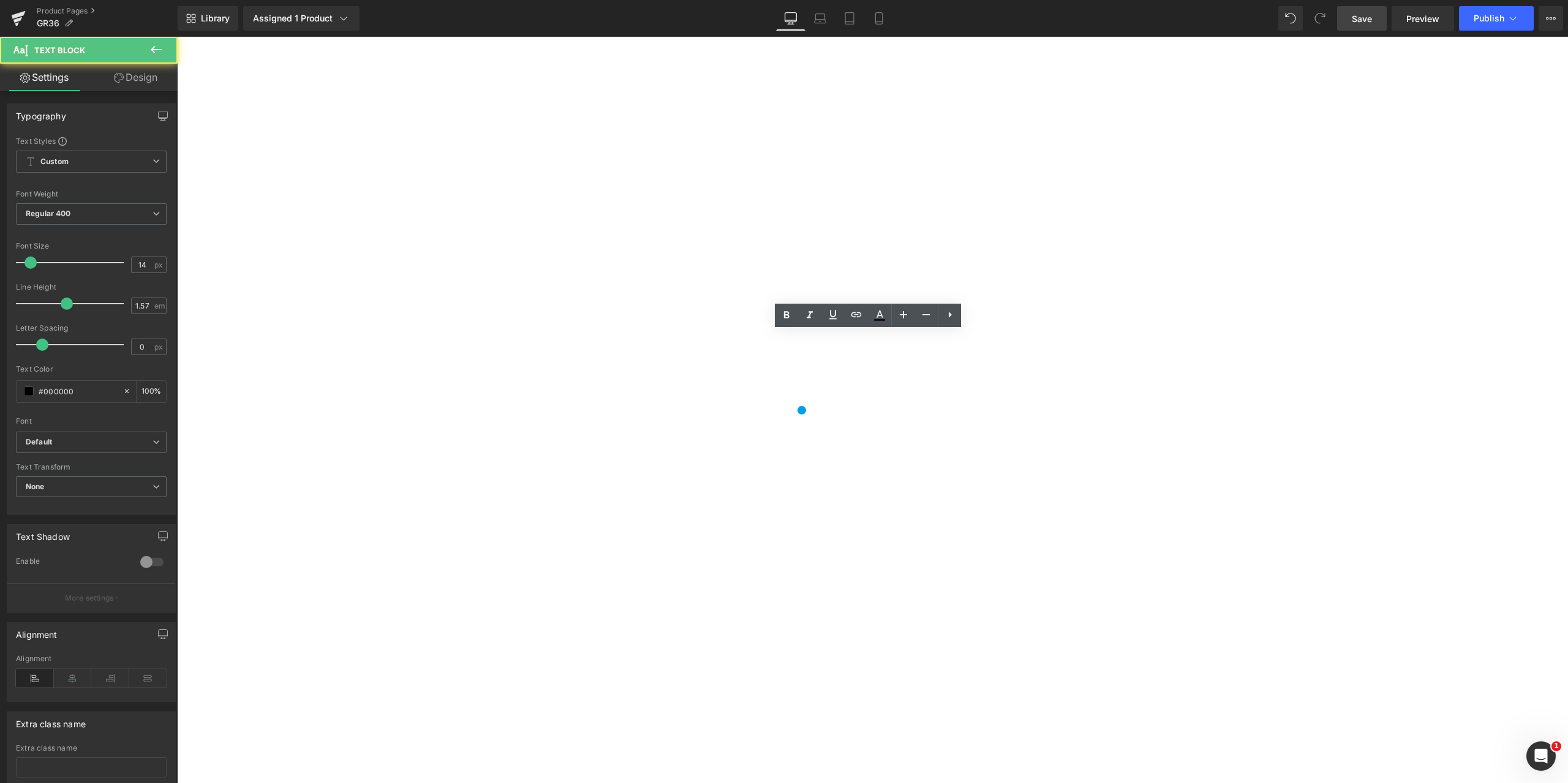
drag, startPoint x: 1210, startPoint y: 354, endPoint x: 512, endPoint y: 338, distance: 698.2
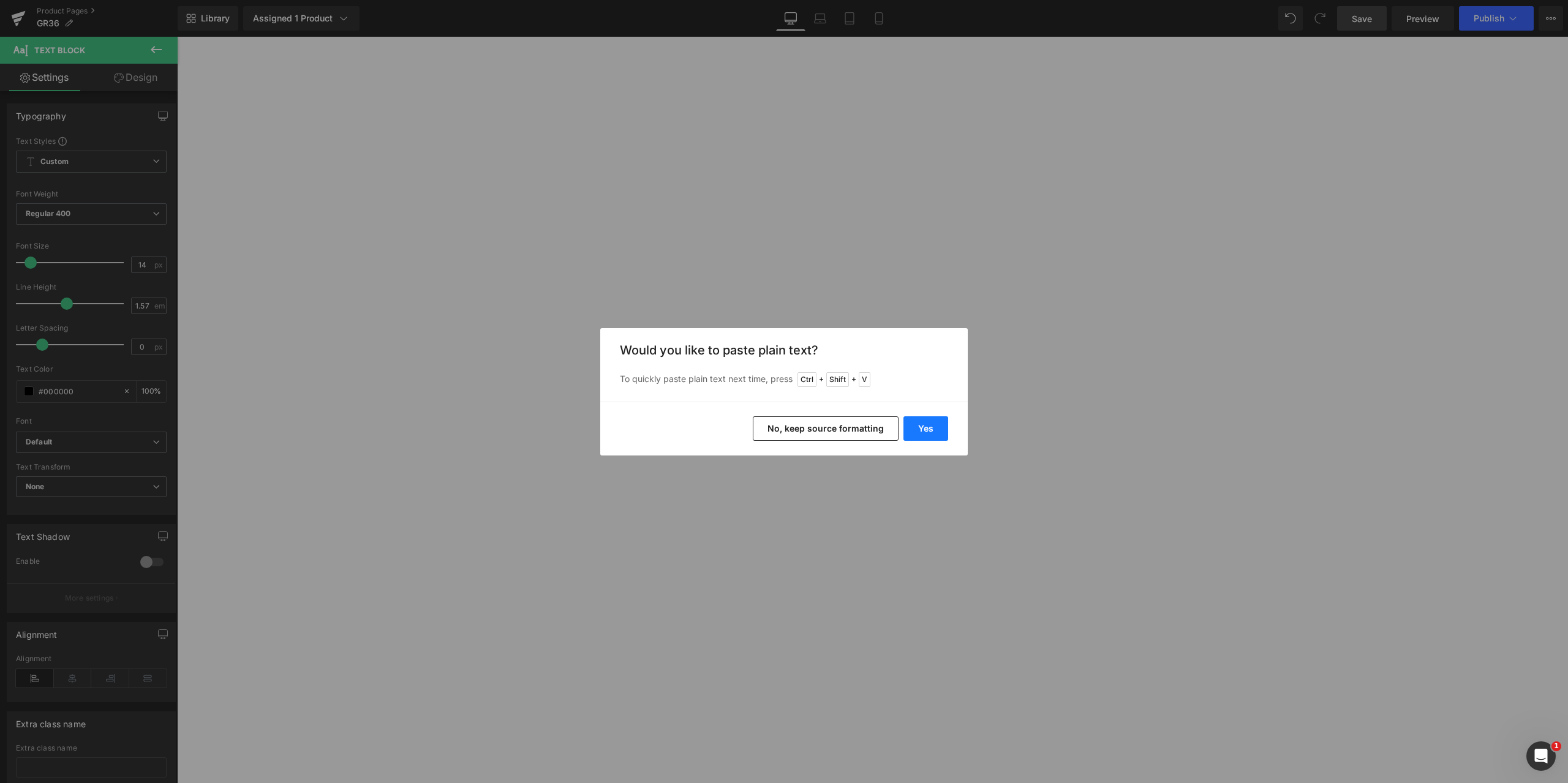
click at [921, 427] on button "Yes" at bounding box center [926, 428] width 45 height 24
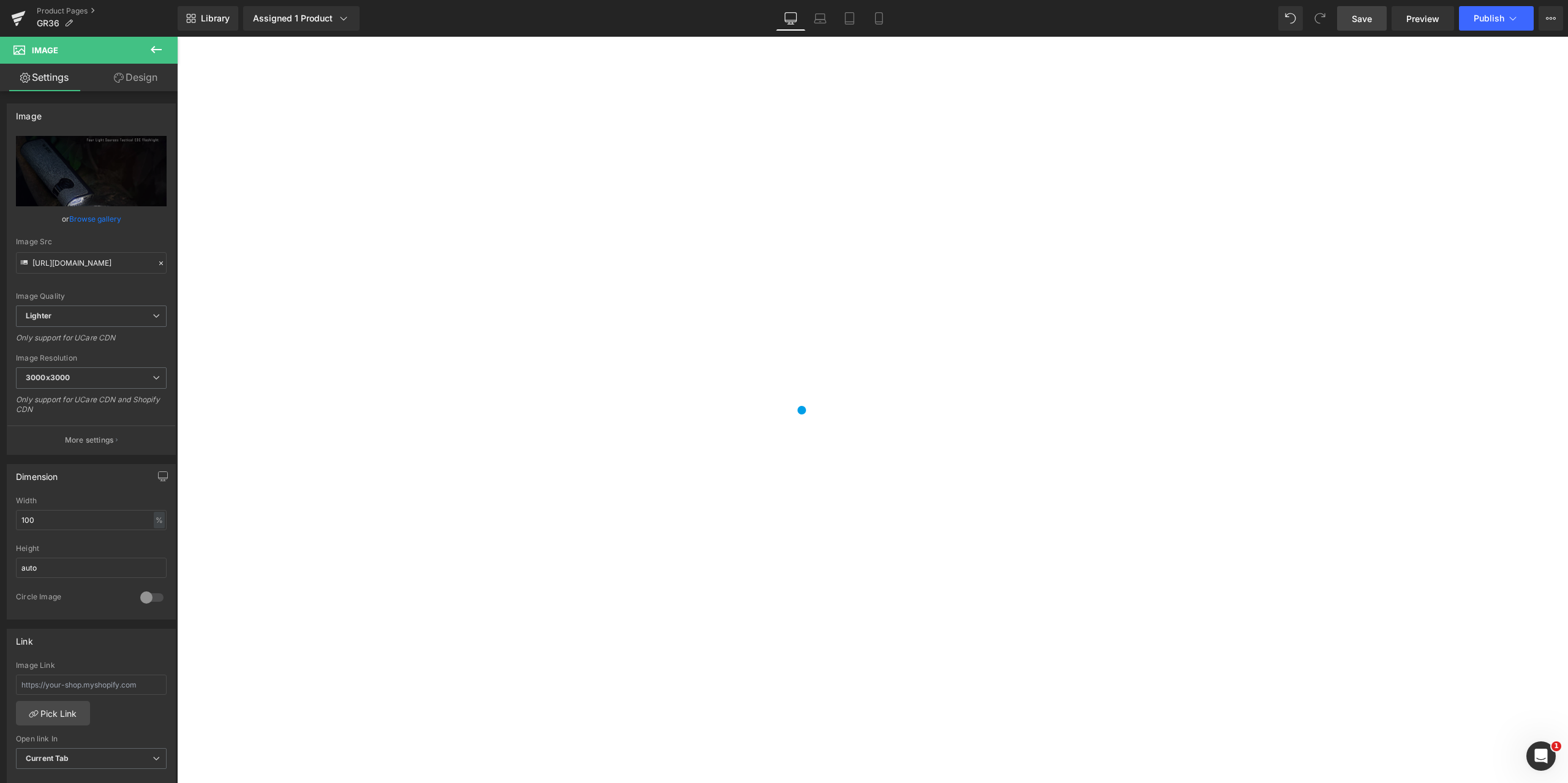
click at [77, 172] on icon "Replace Image" at bounding box center [91, 171] width 98 height 16
click at [100, 173] on icon "Replace Image" at bounding box center [91, 171] width 98 height 16
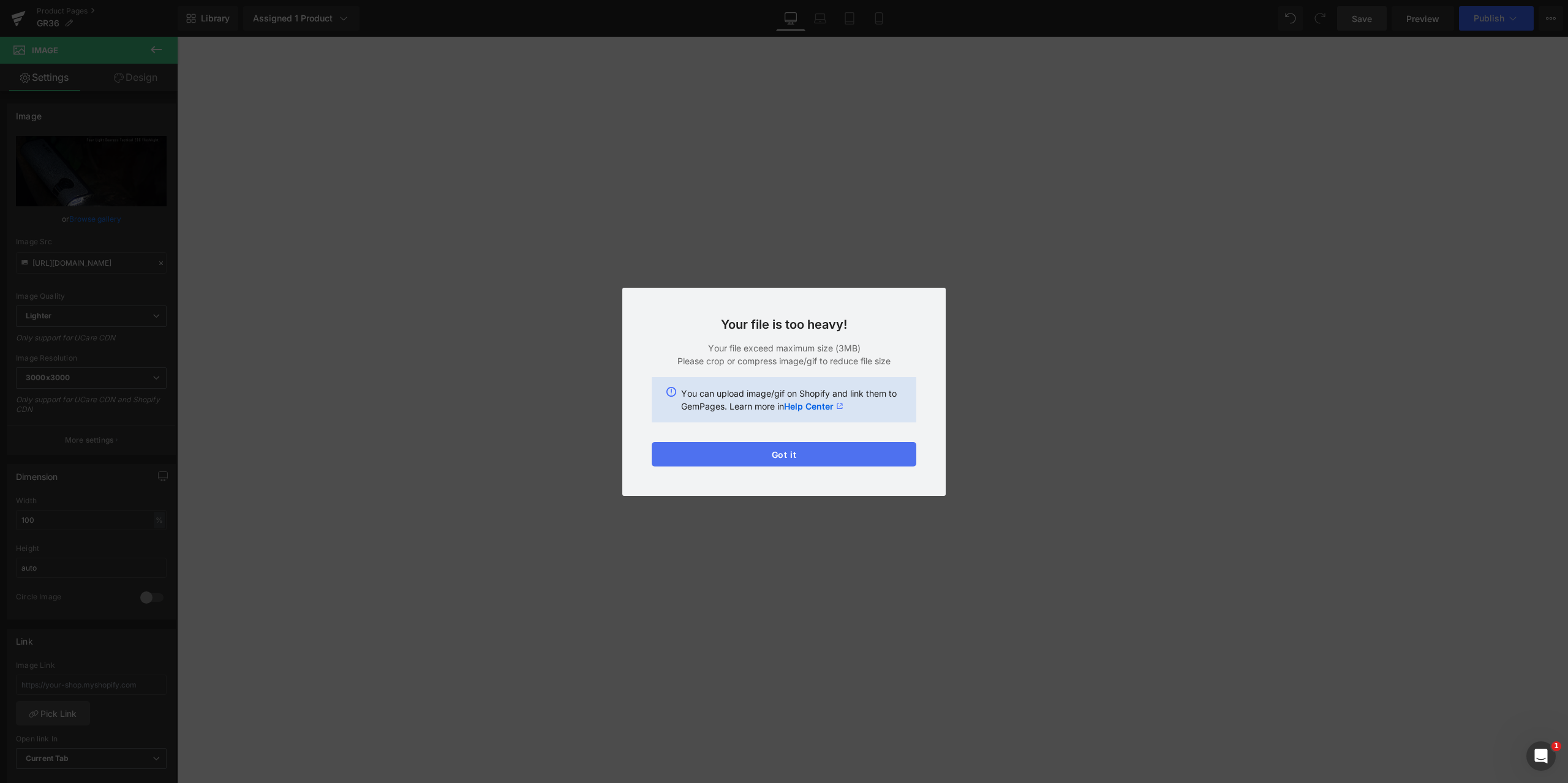
click at [779, 453] on button "Got it" at bounding box center [784, 454] width 265 height 24
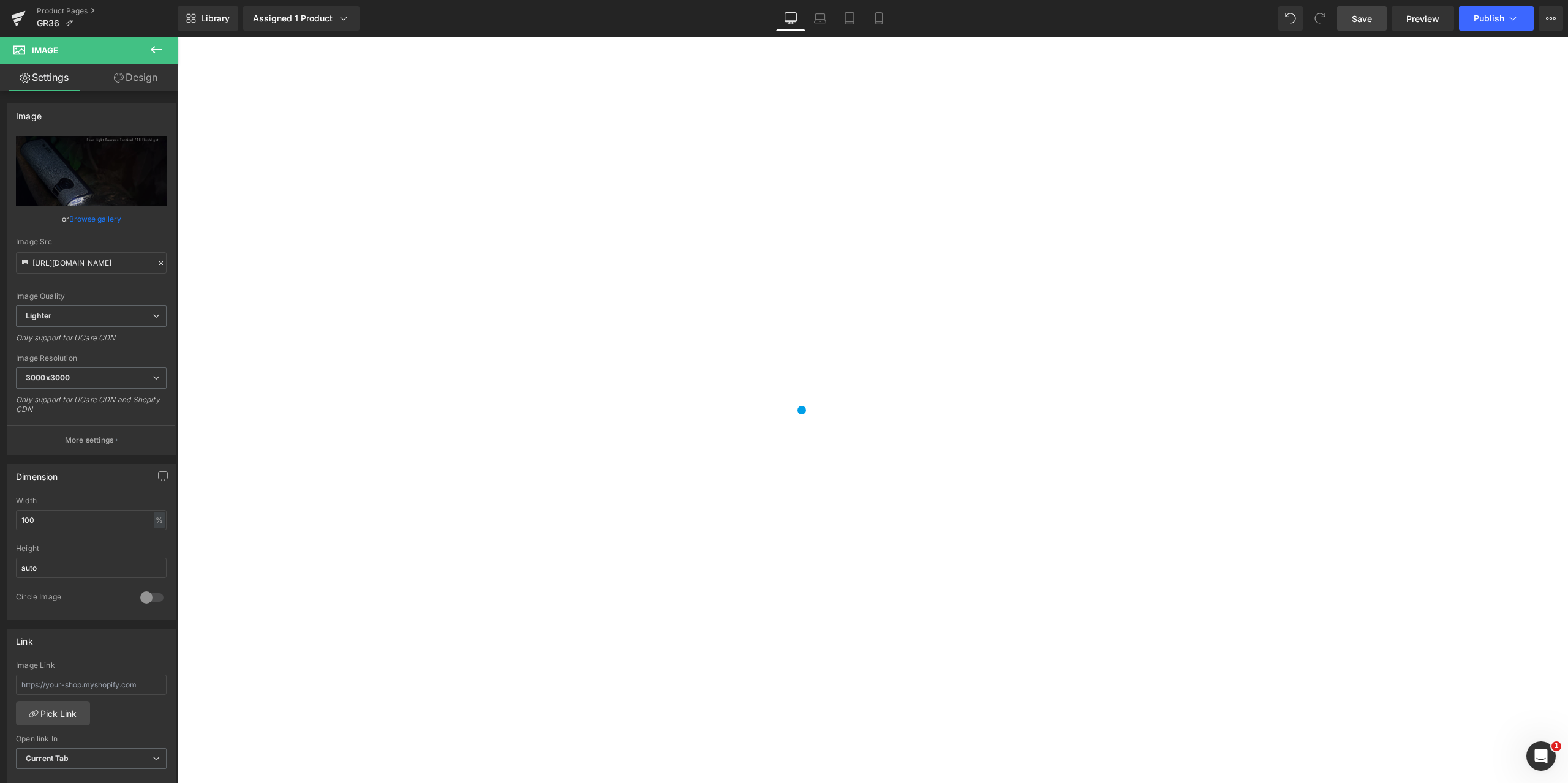
scroll to position [1347, 0]
click at [89, 169] on icon "Replace Image" at bounding box center [91, 171] width 98 height 16
type input "C:\fakepath\4bb5500c-5d7e-439c-8e83-de60ff69ebf3.png"
type input "[URL][DOMAIN_NAME]"
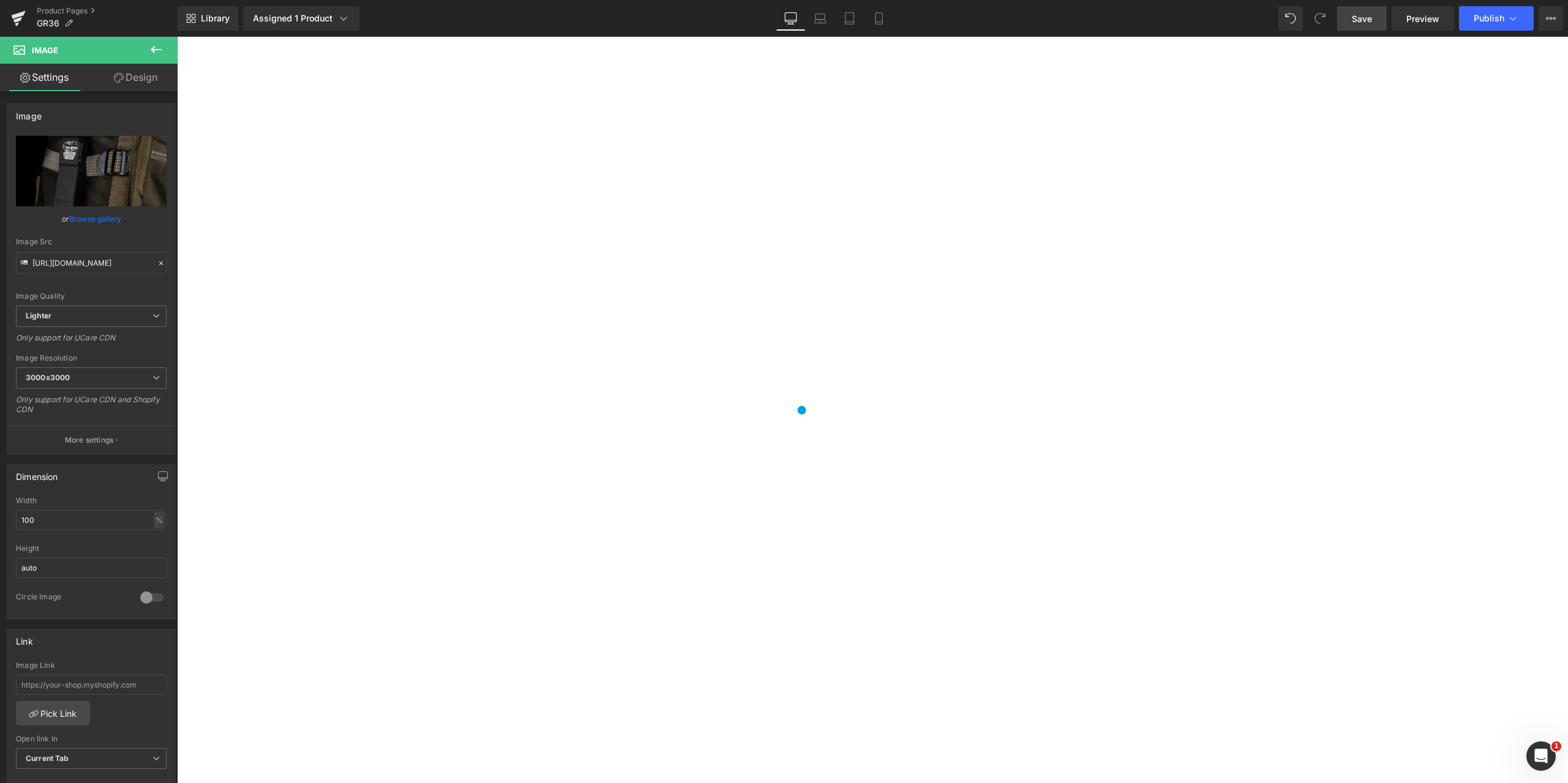
click at [177, 36] on icon at bounding box center [177, 36] width 0 height 0
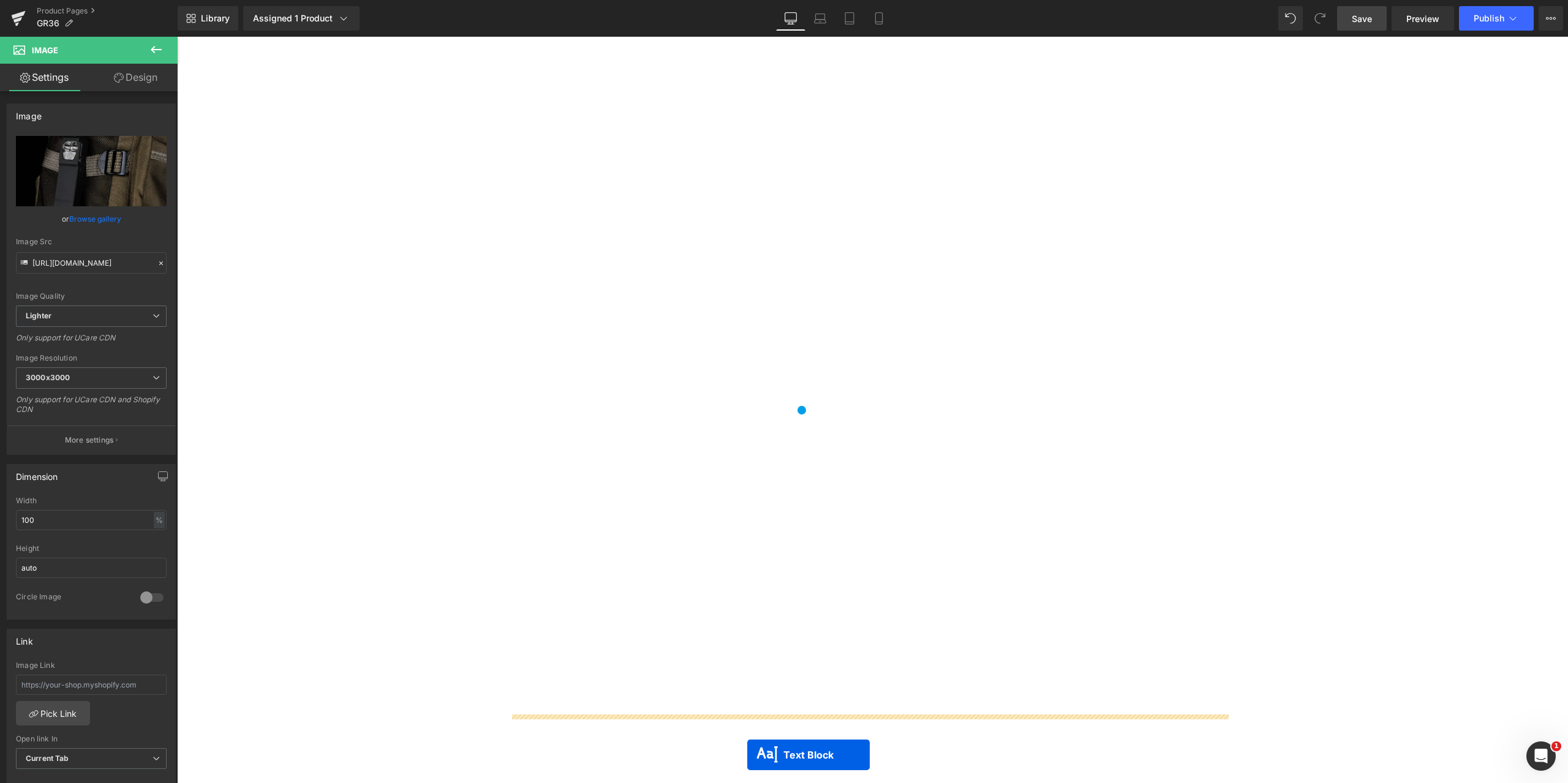
scroll to position [1665, 0]
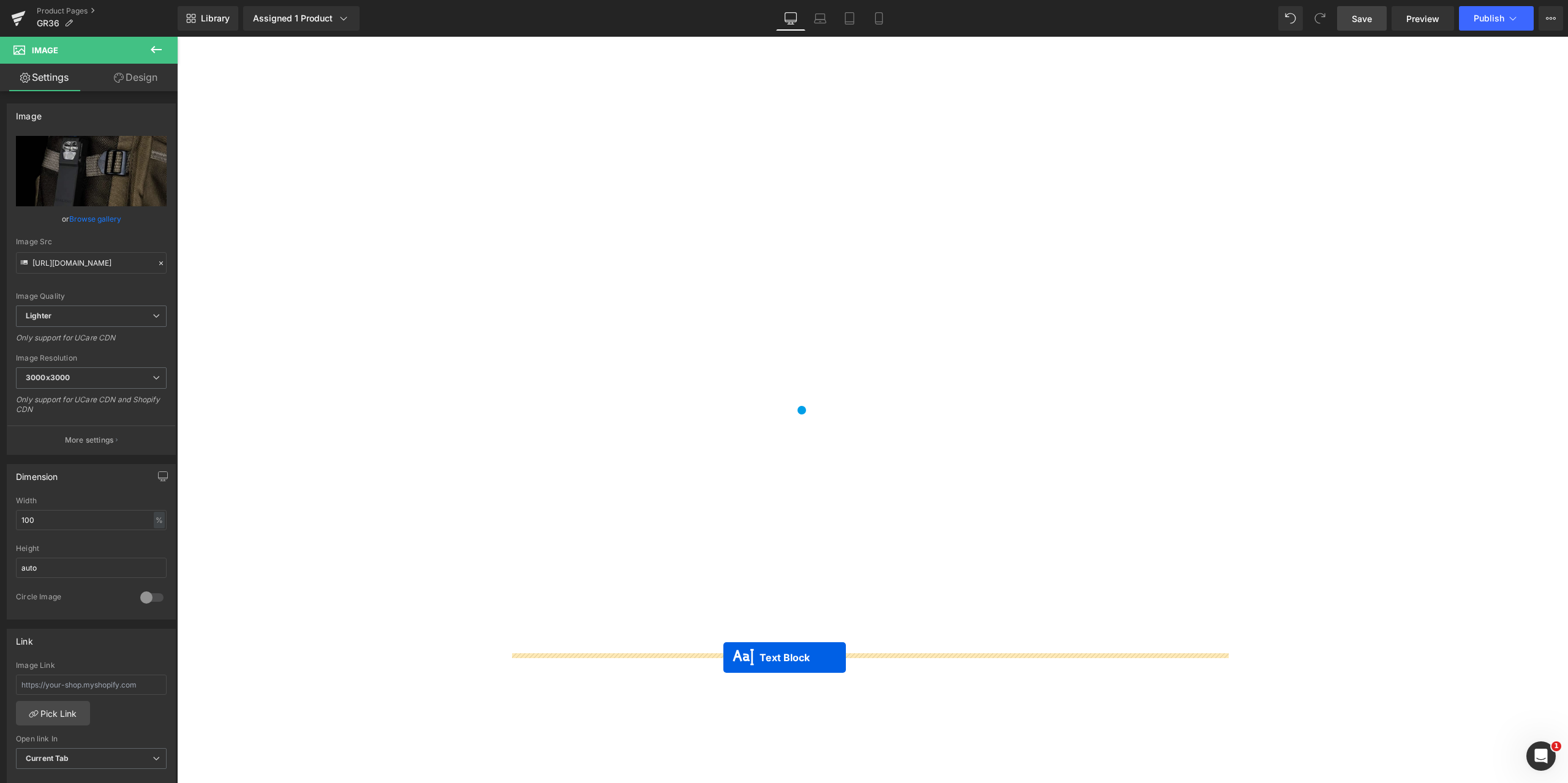
drag, startPoint x: 832, startPoint y: 414, endPoint x: 723, endPoint y: 658, distance: 267.2
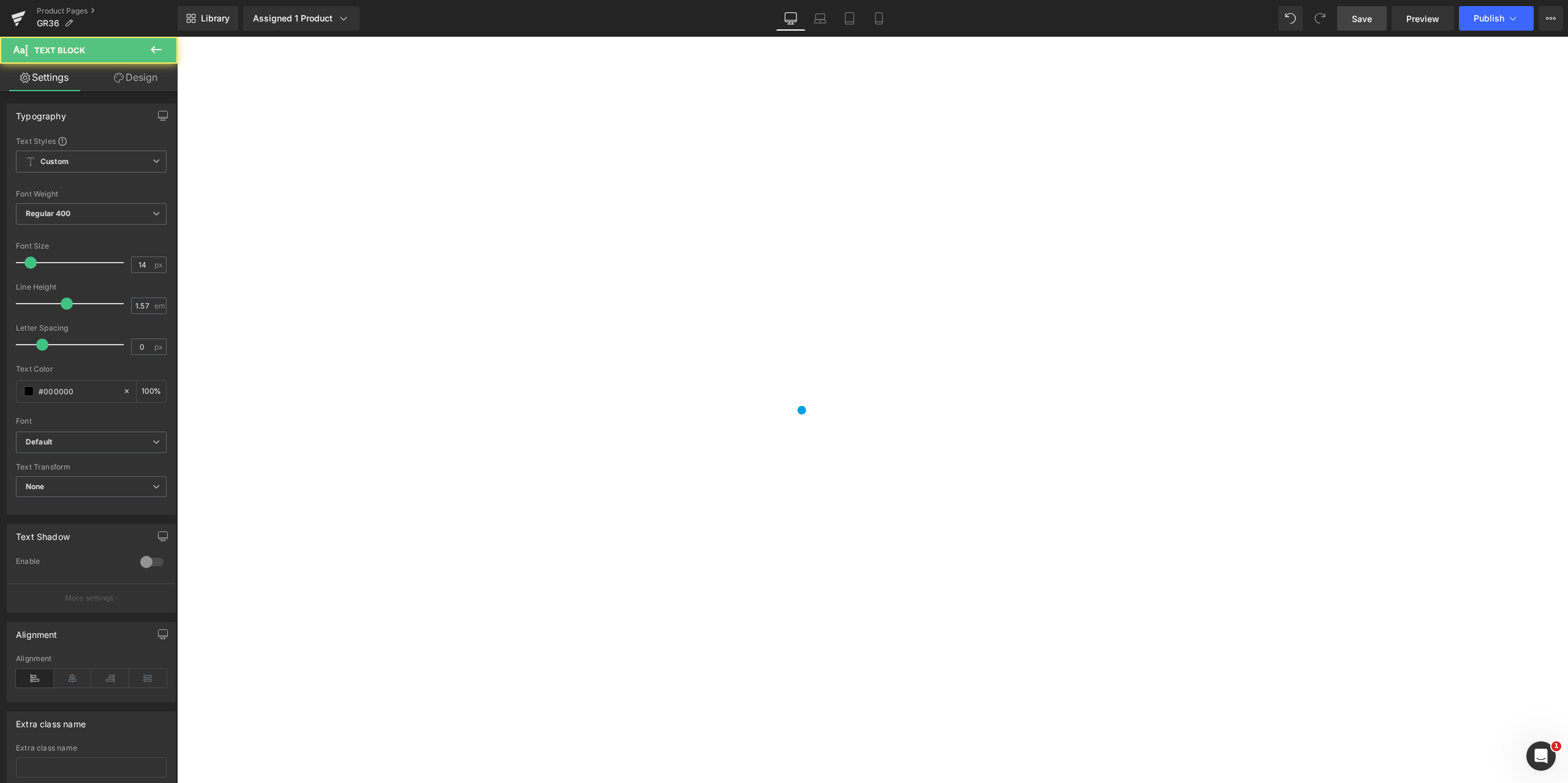
scroll to position [1635, 0]
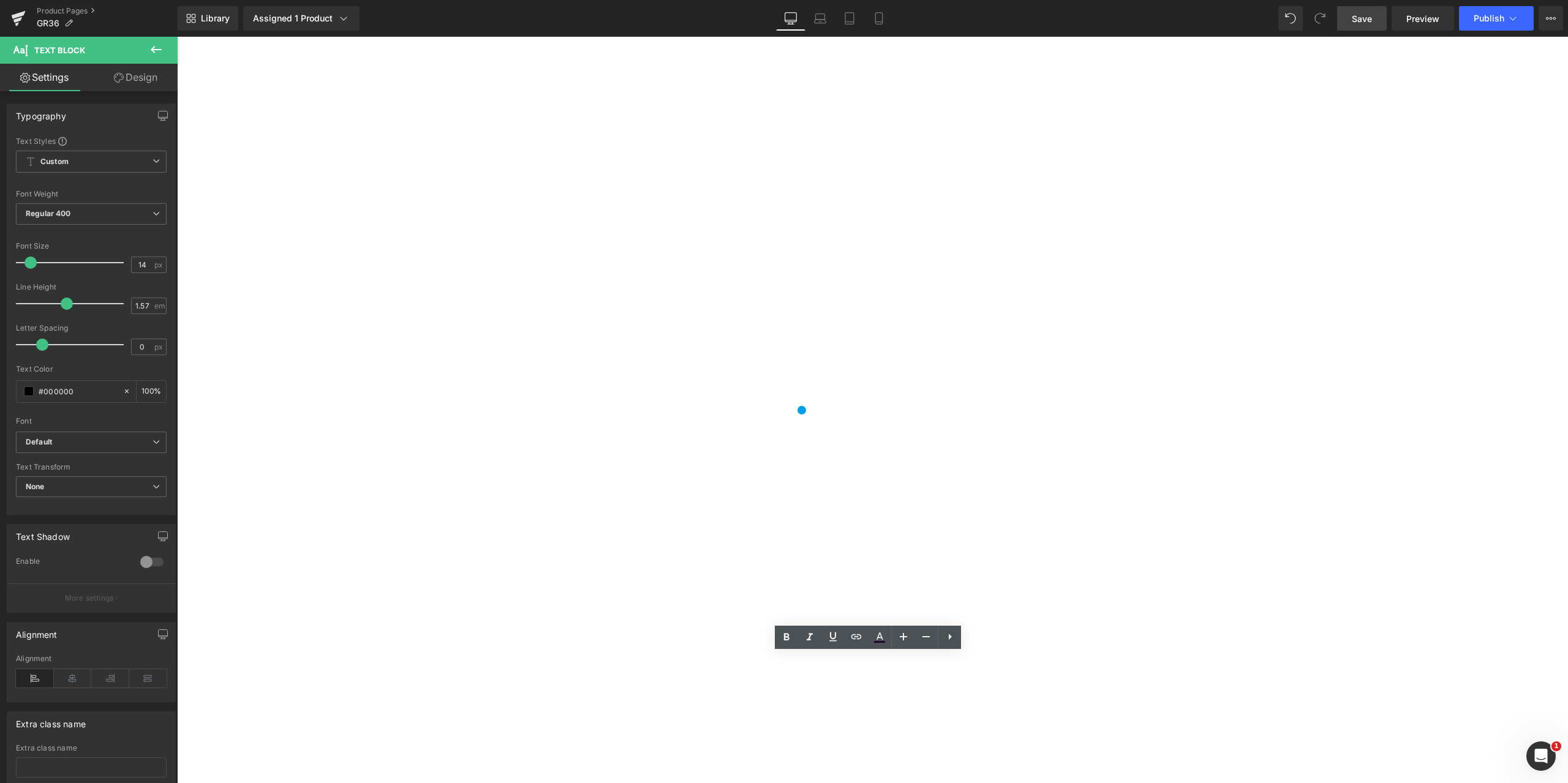
drag, startPoint x: 935, startPoint y: 661, endPoint x: 501, endPoint y: 658, distance: 434.0
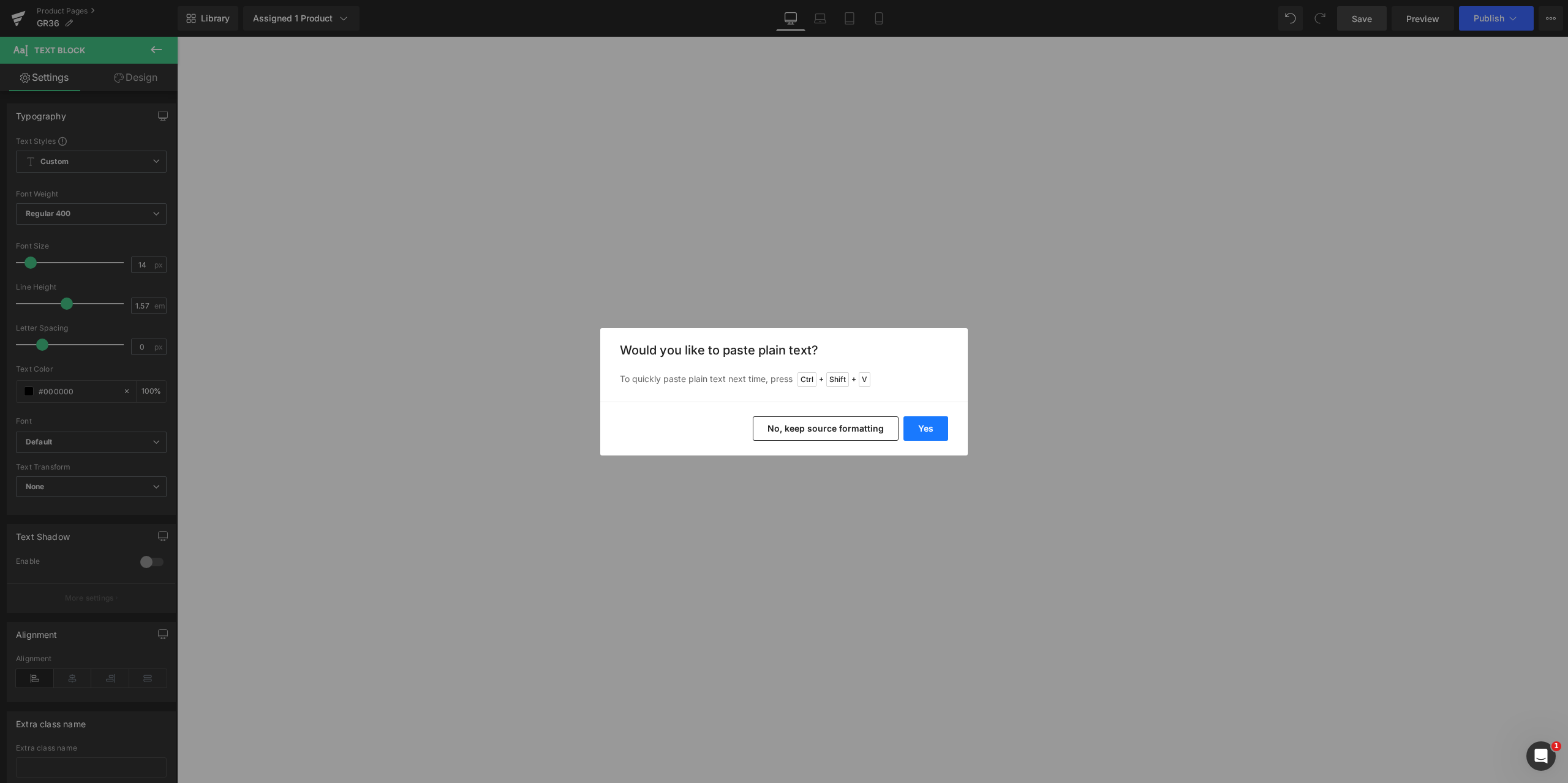
click at [925, 427] on button "Yes" at bounding box center [926, 428] width 45 height 24
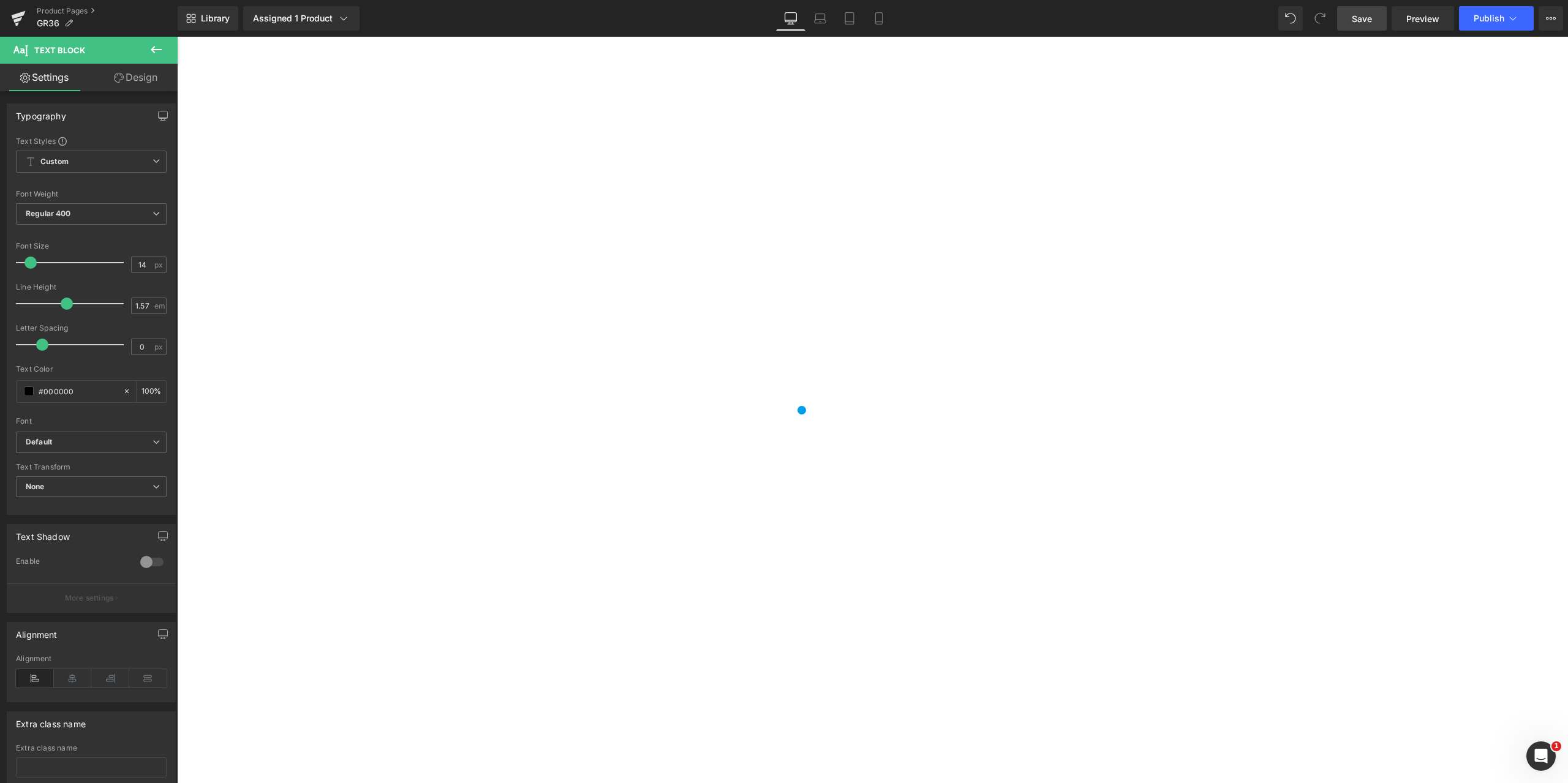
scroll to position [1451, 0]
click at [1357, 14] on span "Save" at bounding box center [1361, 18] width 20 height 13
click at [177, 36] on icon at bounding box center [177, 36] width 0 height 0
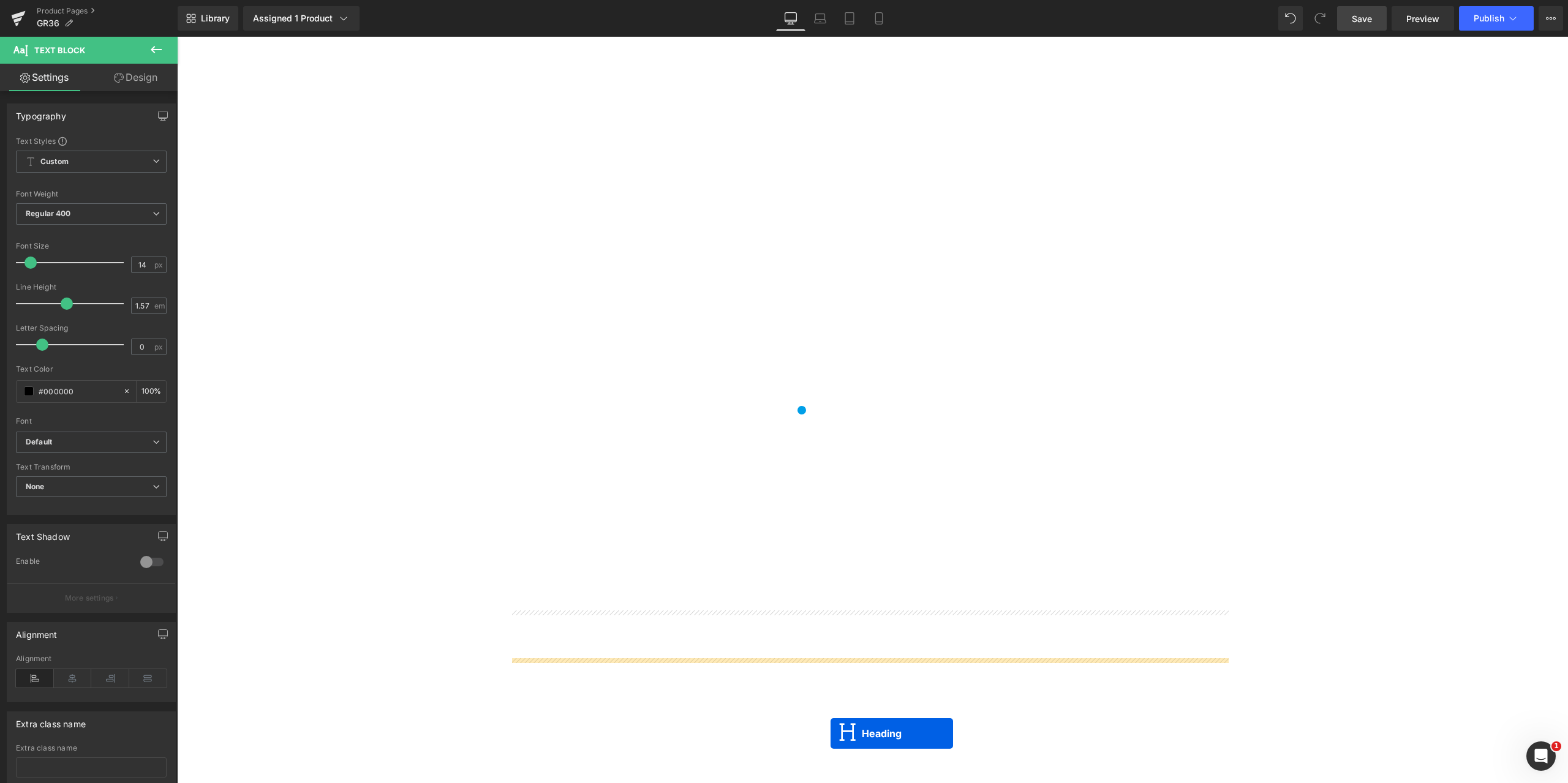
scroll to position [1708, 0]
drag, startPoint x: 838, startPoint y: 114, endPoint x: 831, endPoint y: 657, distance: 543.0
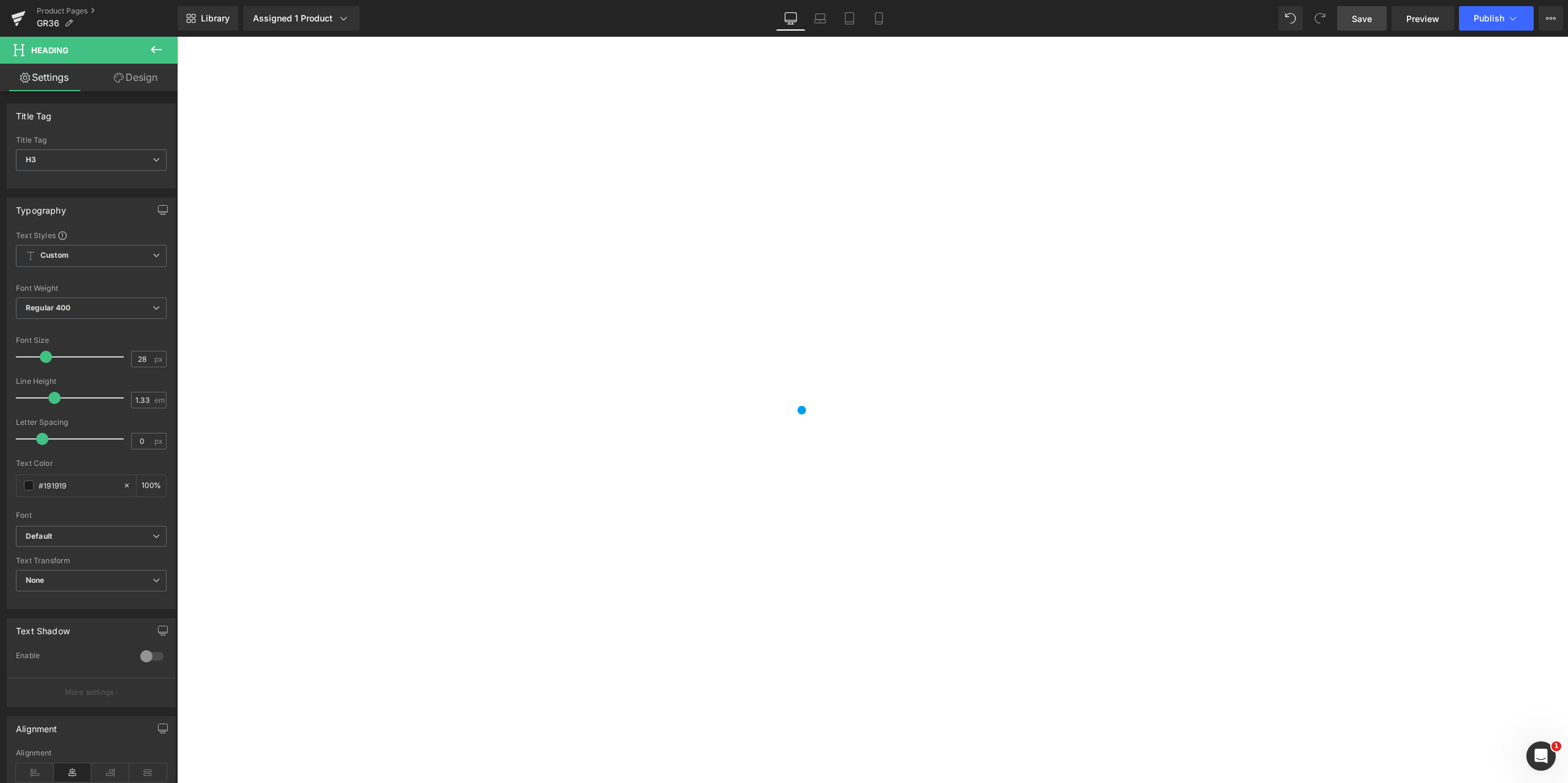
scroll to position [1861, 0]
click at [177, 36] on span at bounding box center [177, 36] width 0 height 0
drag, startPoint x: 984, startPoint y: 483, endPoint x: 762, endPoint y: 485, distance: 222.0
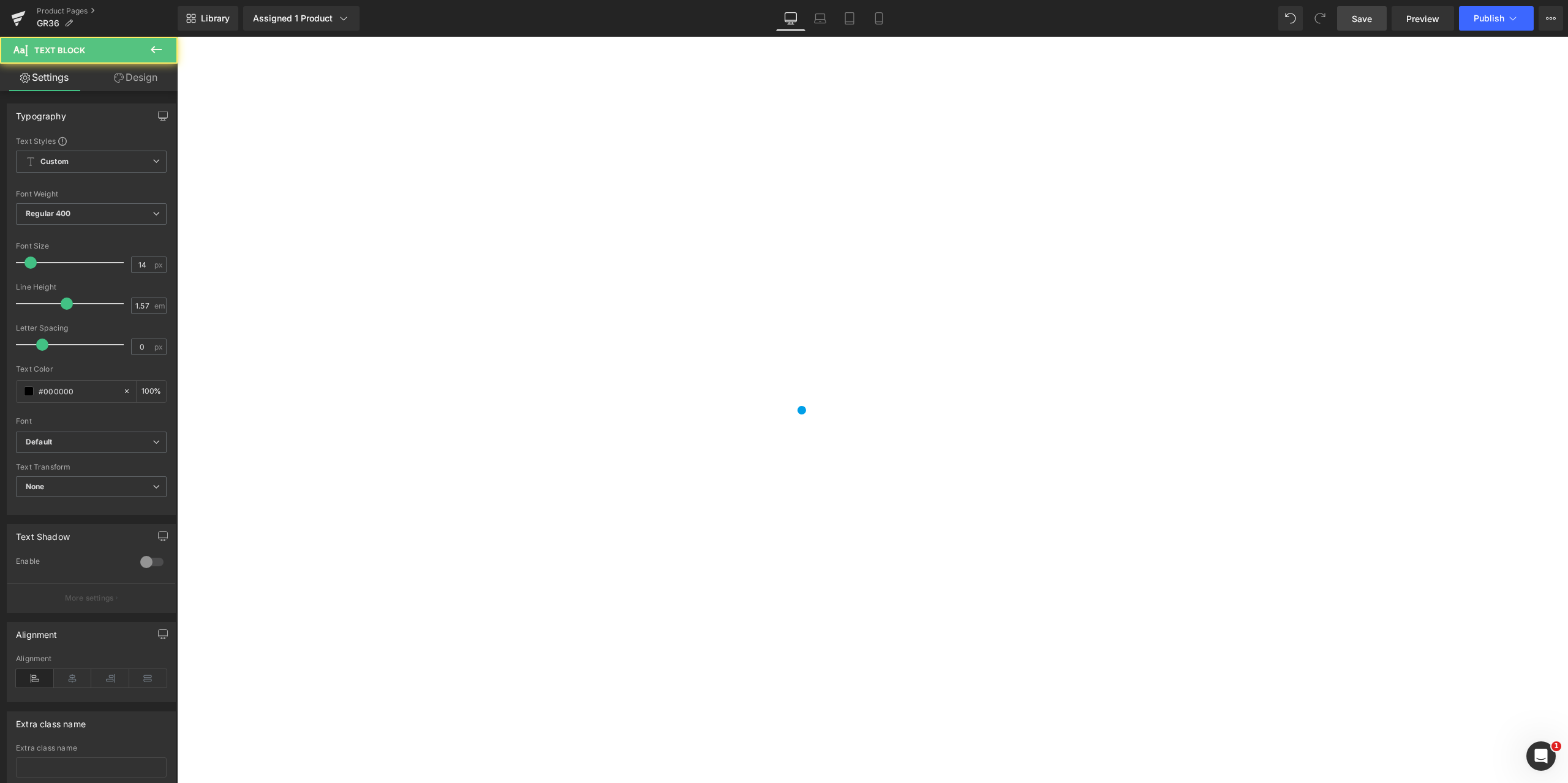
drag, startPoint x: 510, startPoint y: 433, endPoint x: 912, endPoint y: 470, distance: 403.7
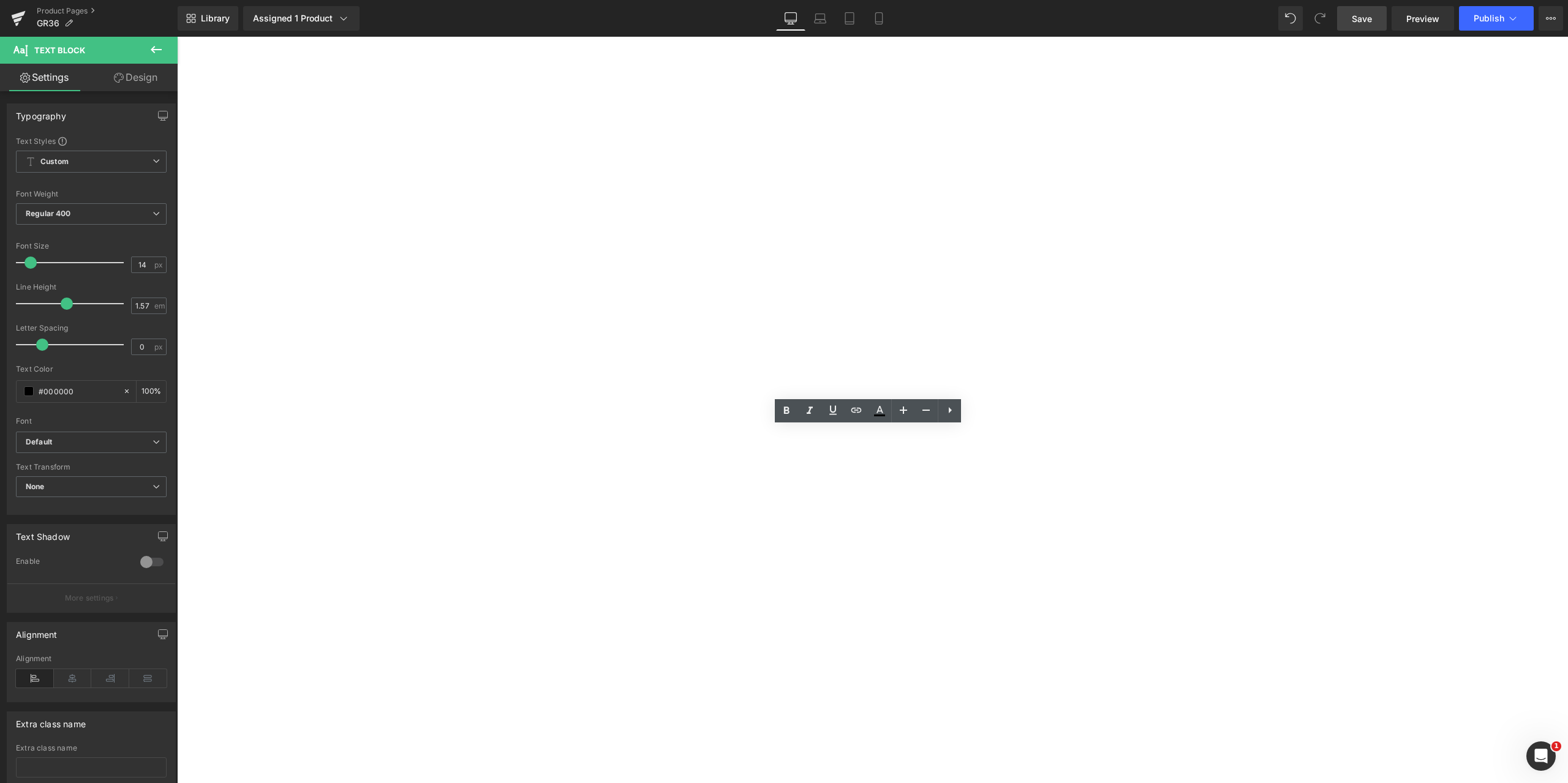
scroll to position [1922, 0]
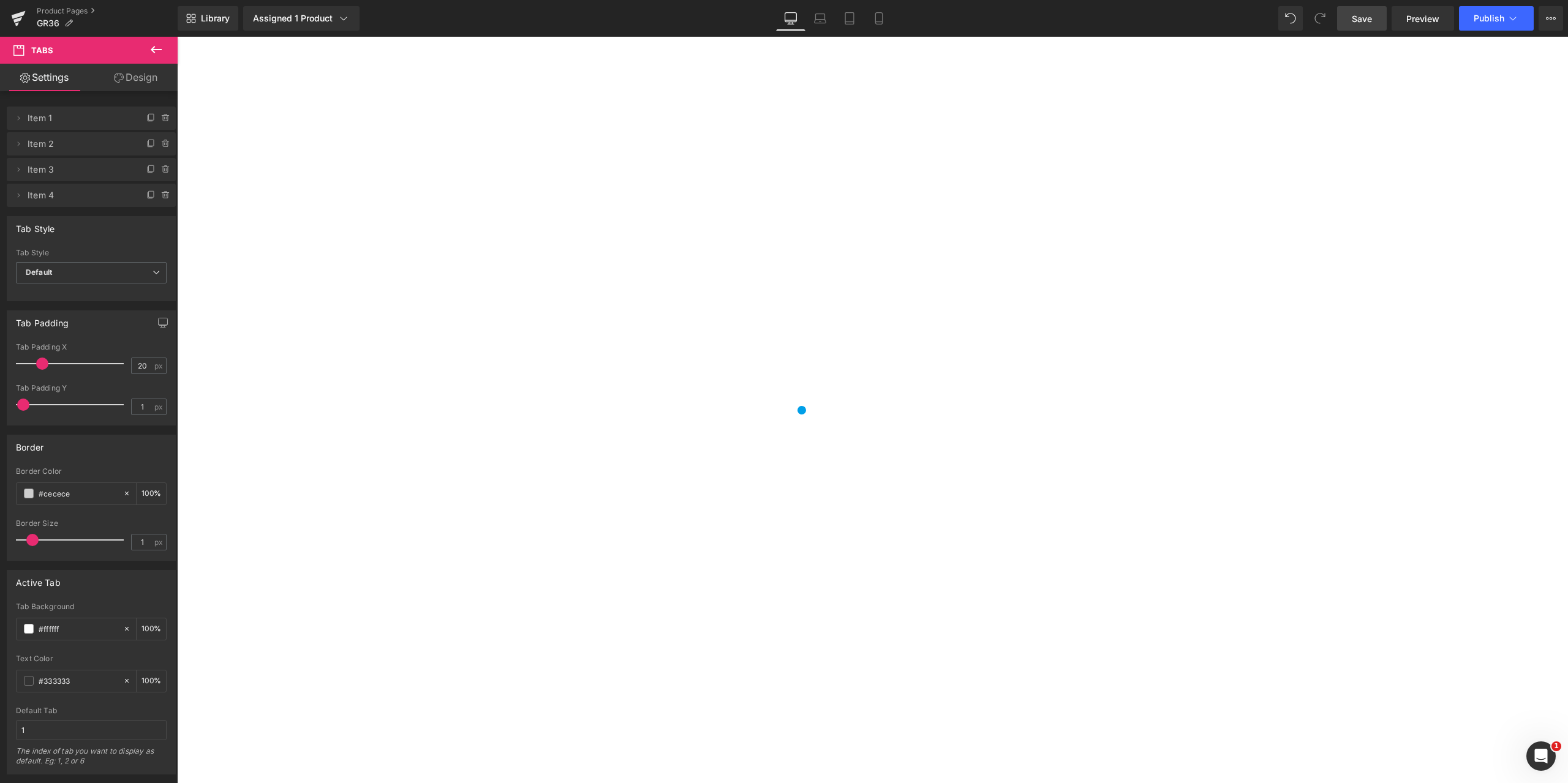
click at [177, 36] on icon at bounding box center [177, 36] width 0 height 0
drag, startPoint x: 832, startPoint y: 434, endPoint x: 826, endPoint y: 458, distance: 24.7
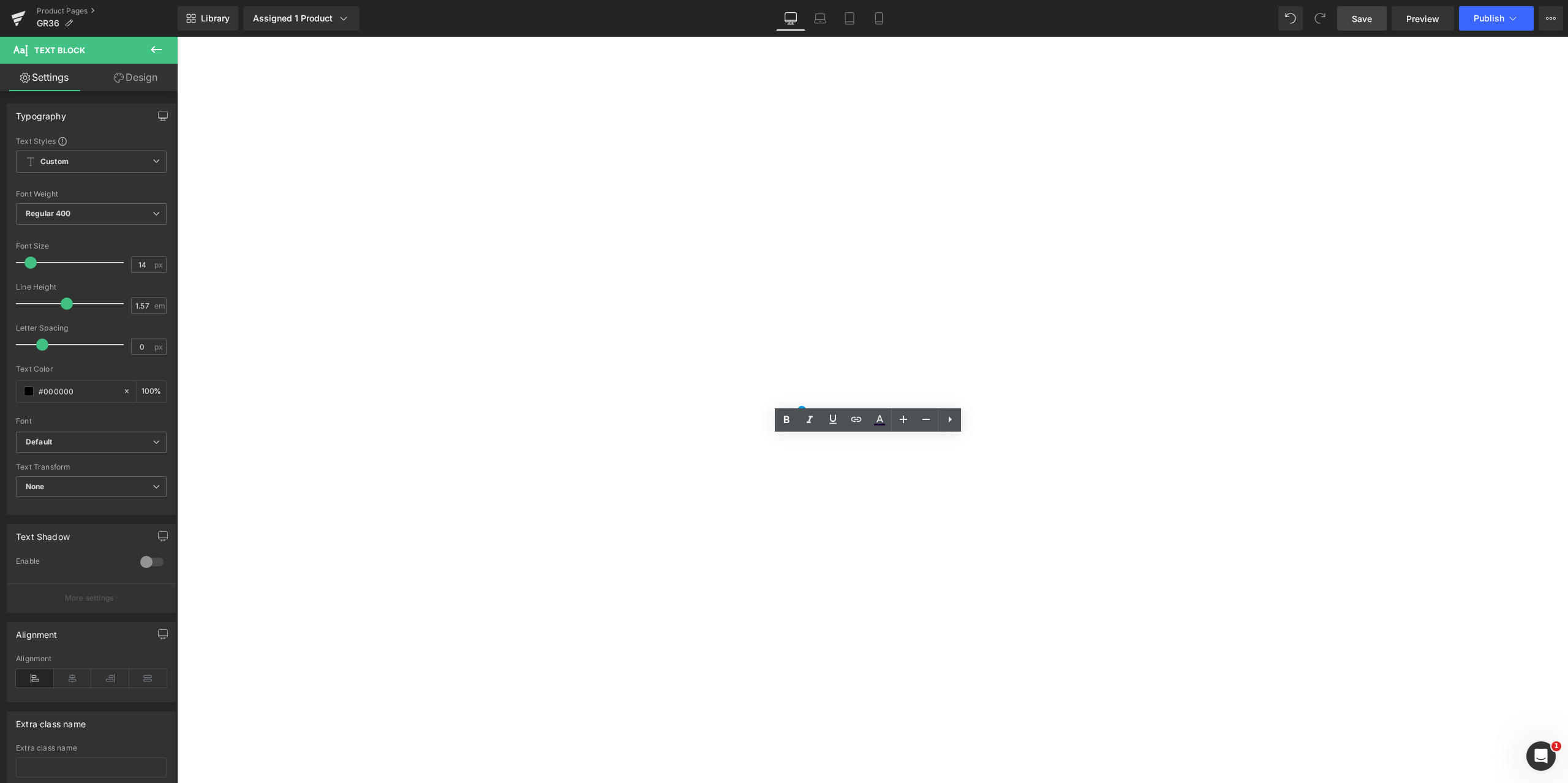
drag, startPoint x: 880, startPoint y: 477, endPoint x: 509, endPoint y: 441, distance: 372.7
drag, startPoint x: 894, startPoint y: 472, endPoint x: 511, endPoint y: 445, distance: 384.0
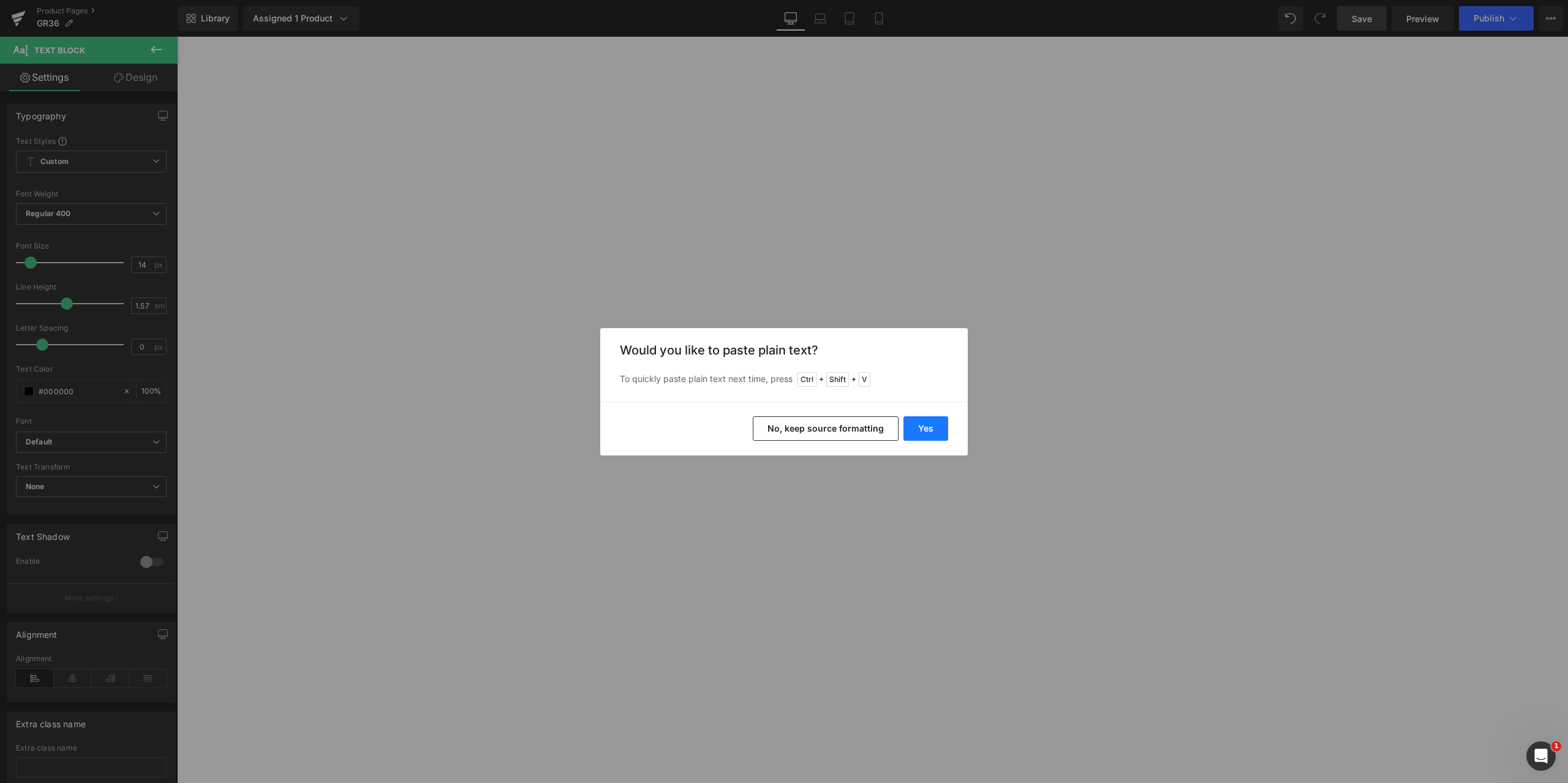
click at [929, 425] on button "Yes" at bounding box center [926, 428] width 45 height 24
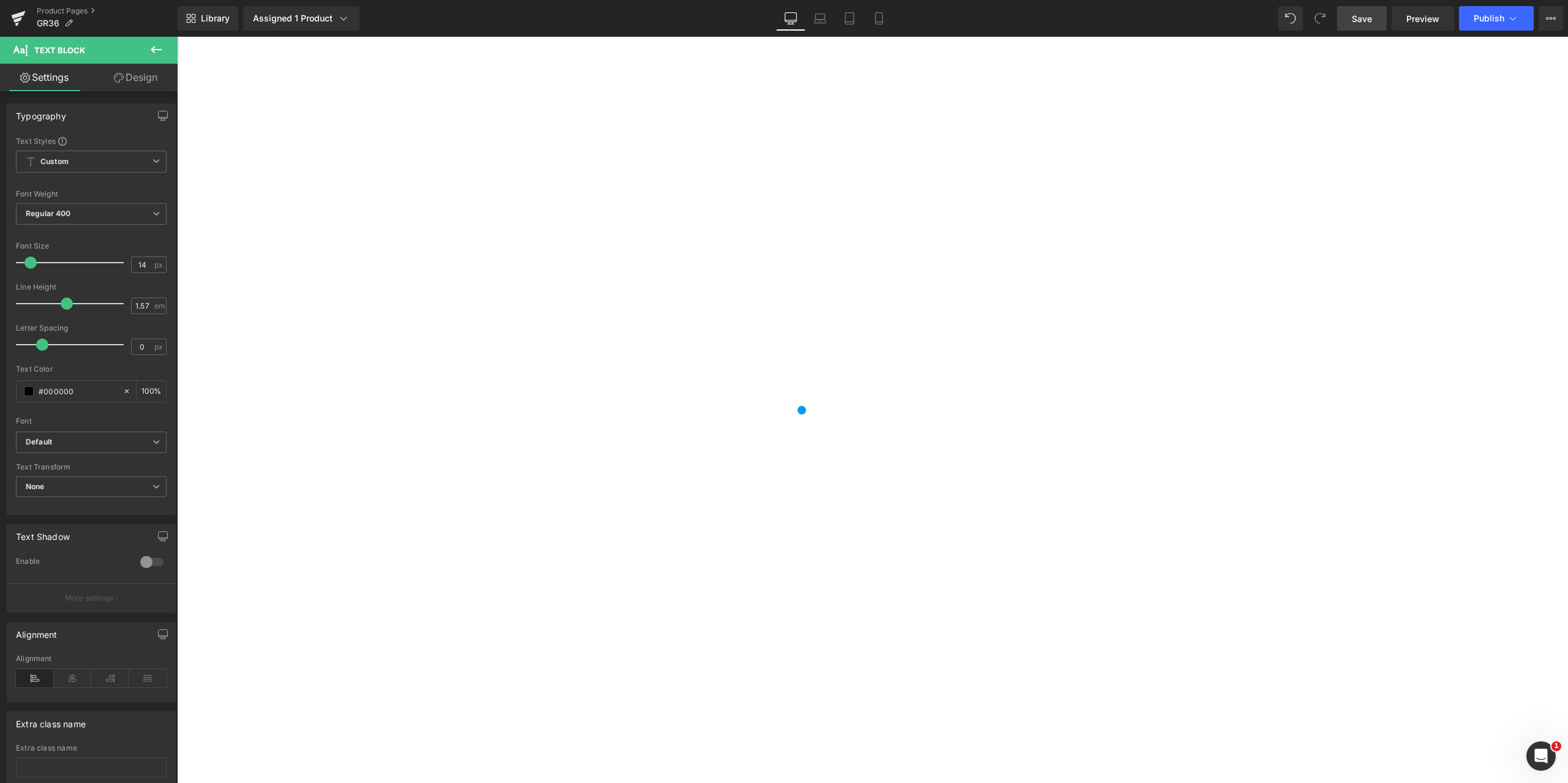
scroll to position [2106, 0]
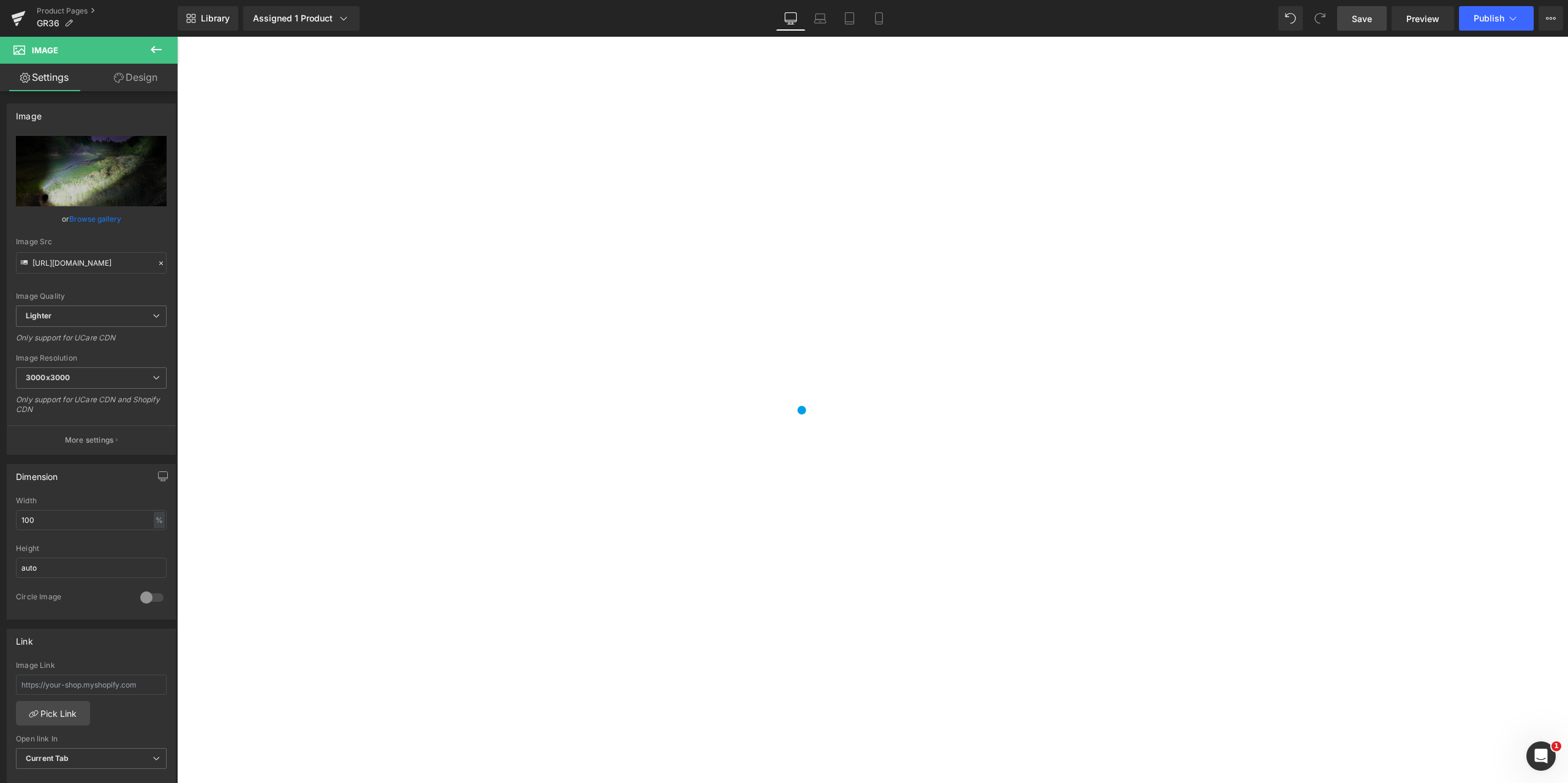
drag, startPoint x: 1364, startPoint y: 17, endPoint x: 629, endPoint y: 413, distance: 834.9
click at [1364, 17] on span "Save" at bounding box center [1361, 18] width 20 height 13
click at [100, 172] on icon "Replace Image" at bounding box center [91, 171] width 98 height 16
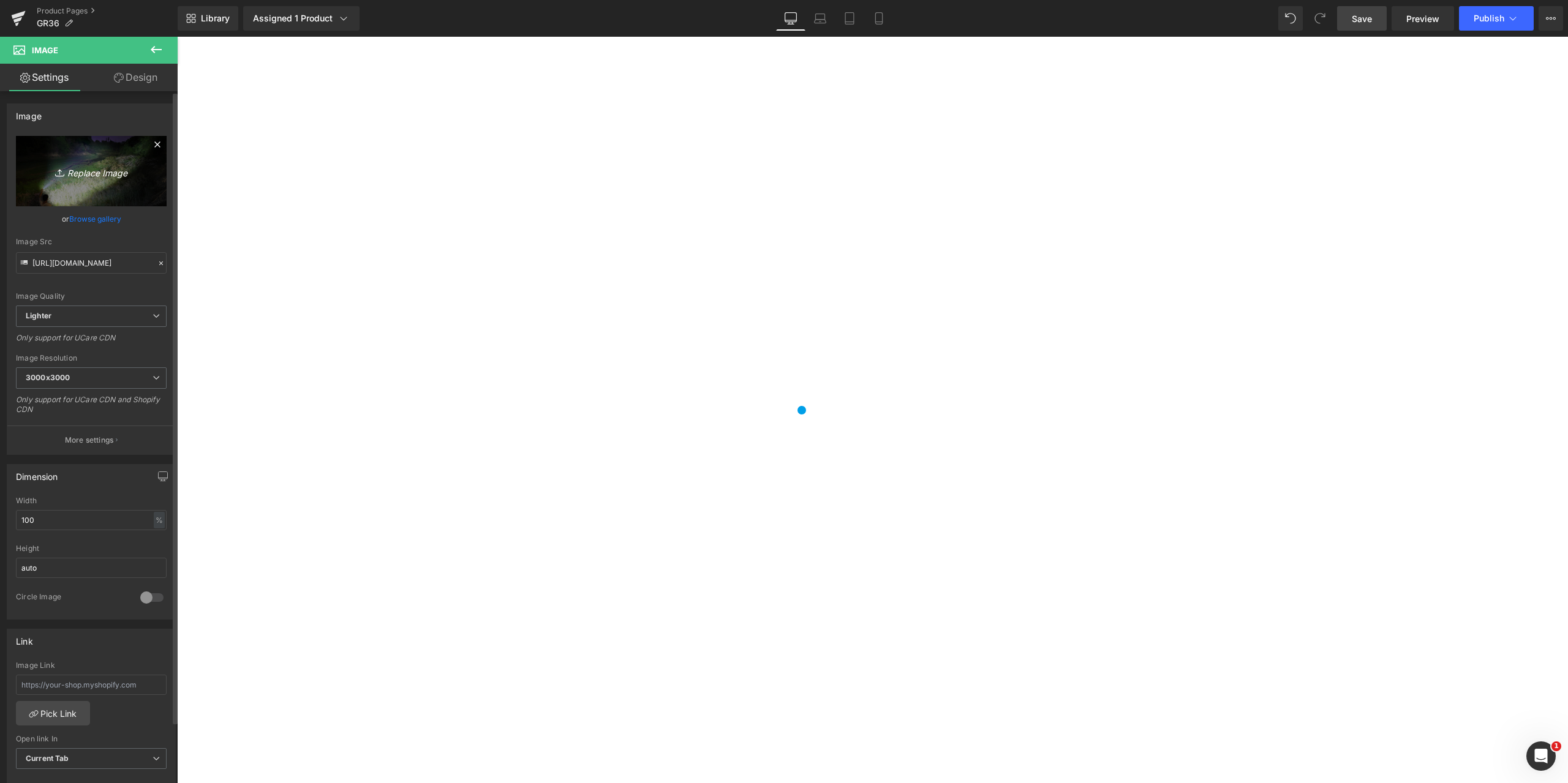
type input "C:\fakepath\004.jpg"
click at [1366, 22] on span "Save" at bounding box center [1361, 18] width 20 height 13
